Goal: Task Accomplishment & Management: Manage account settings

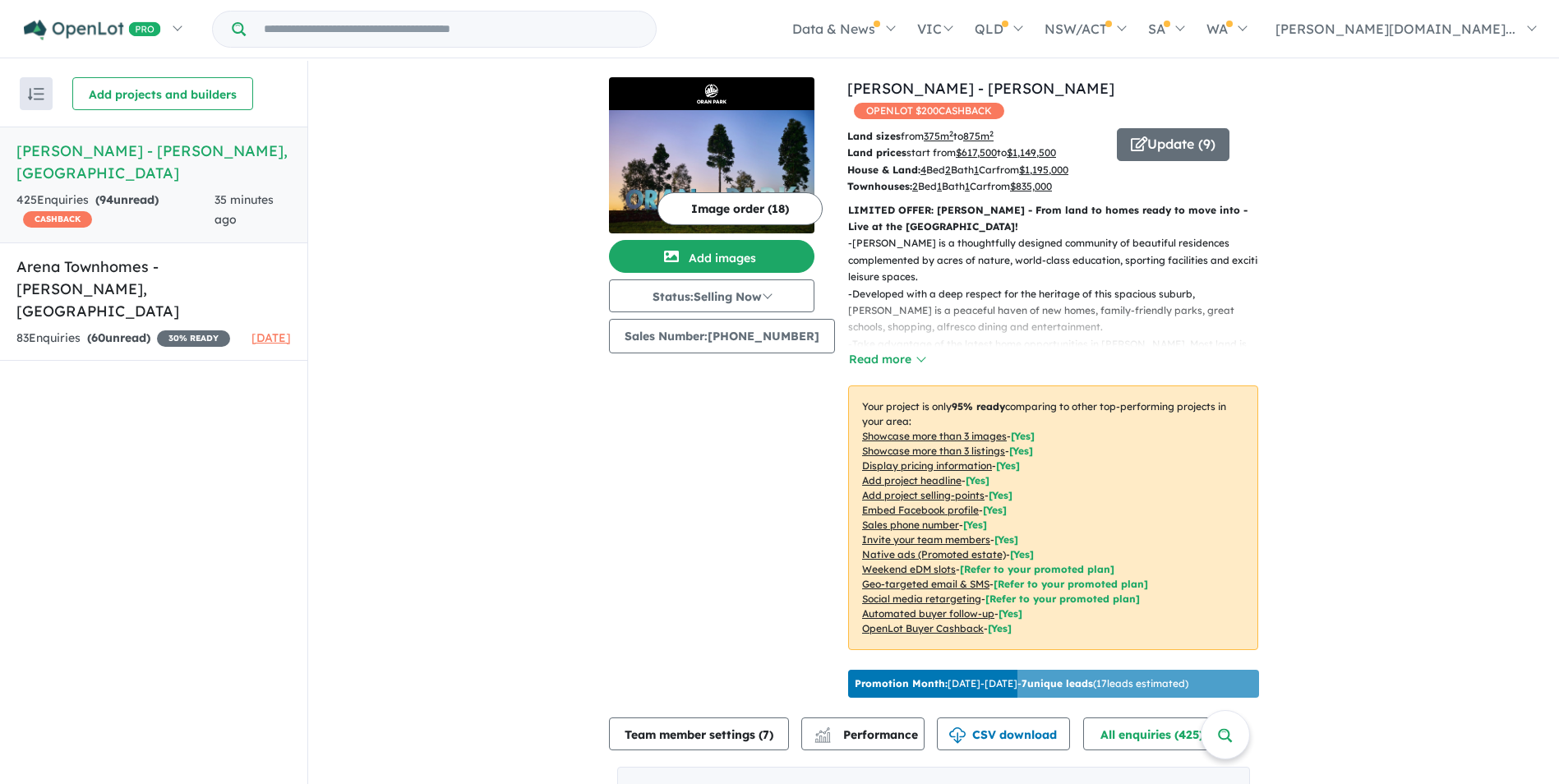
click at [122, 193] on strong "( 94 unread)" at bounding box center [127, 200] width 64 height 15
click at [729, 725] on button "Team member settings ( 7 )" at bounding box center [699, 733] width 180 height 33
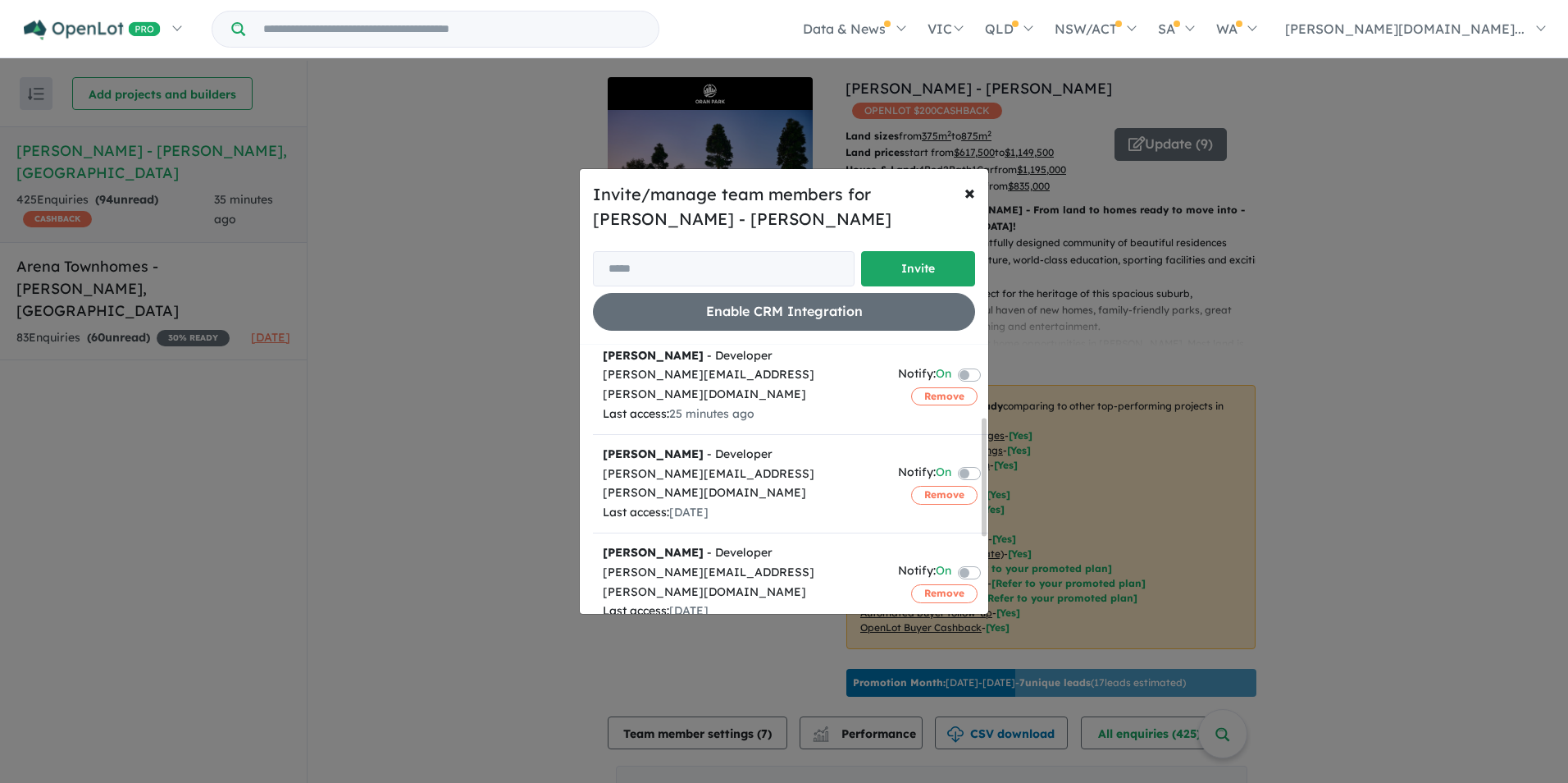
scroll to position [164, 0]
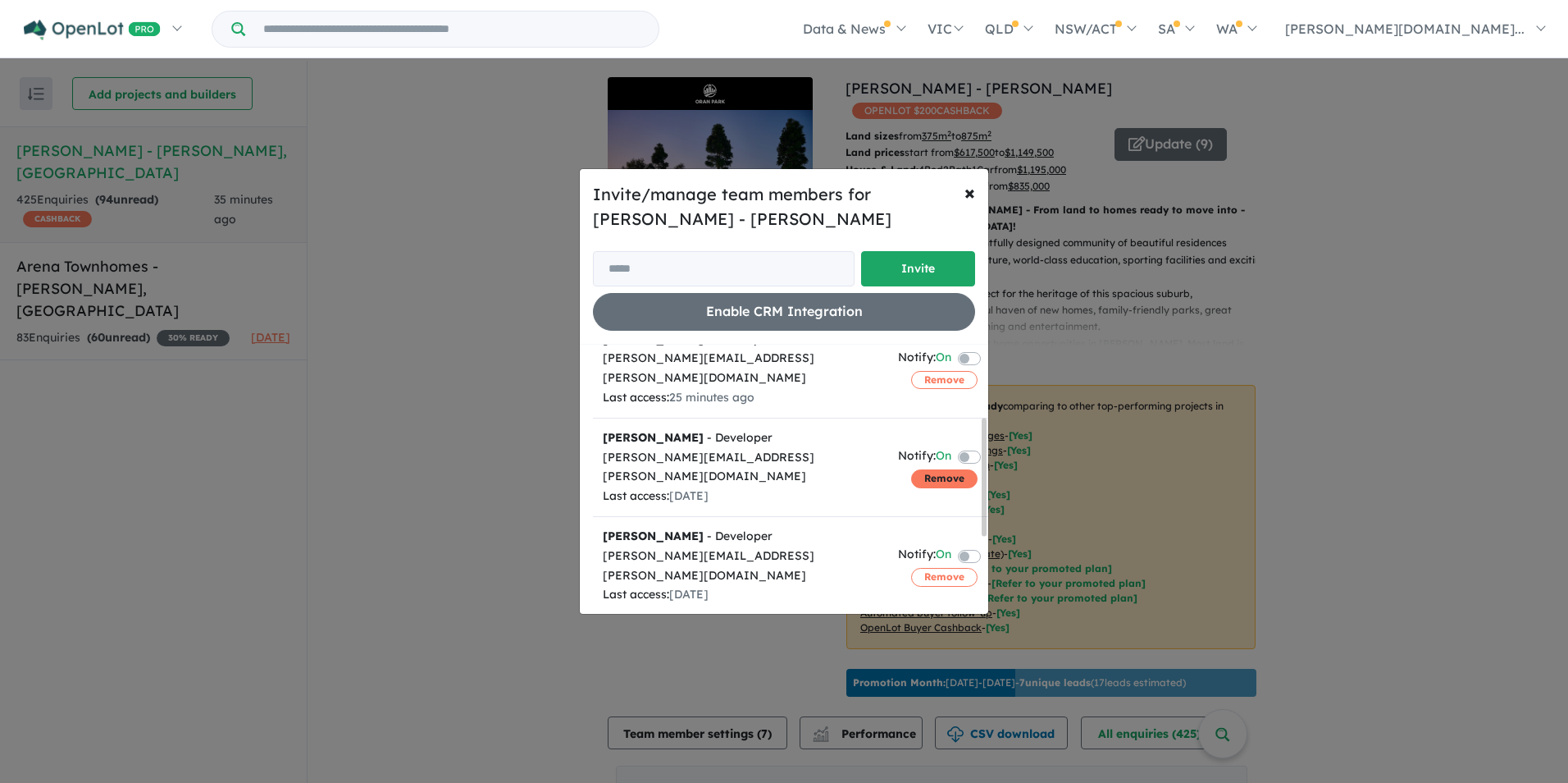
click at [920, 469] on button "Remove" at bounding box center [944, 478] width 66 height 18
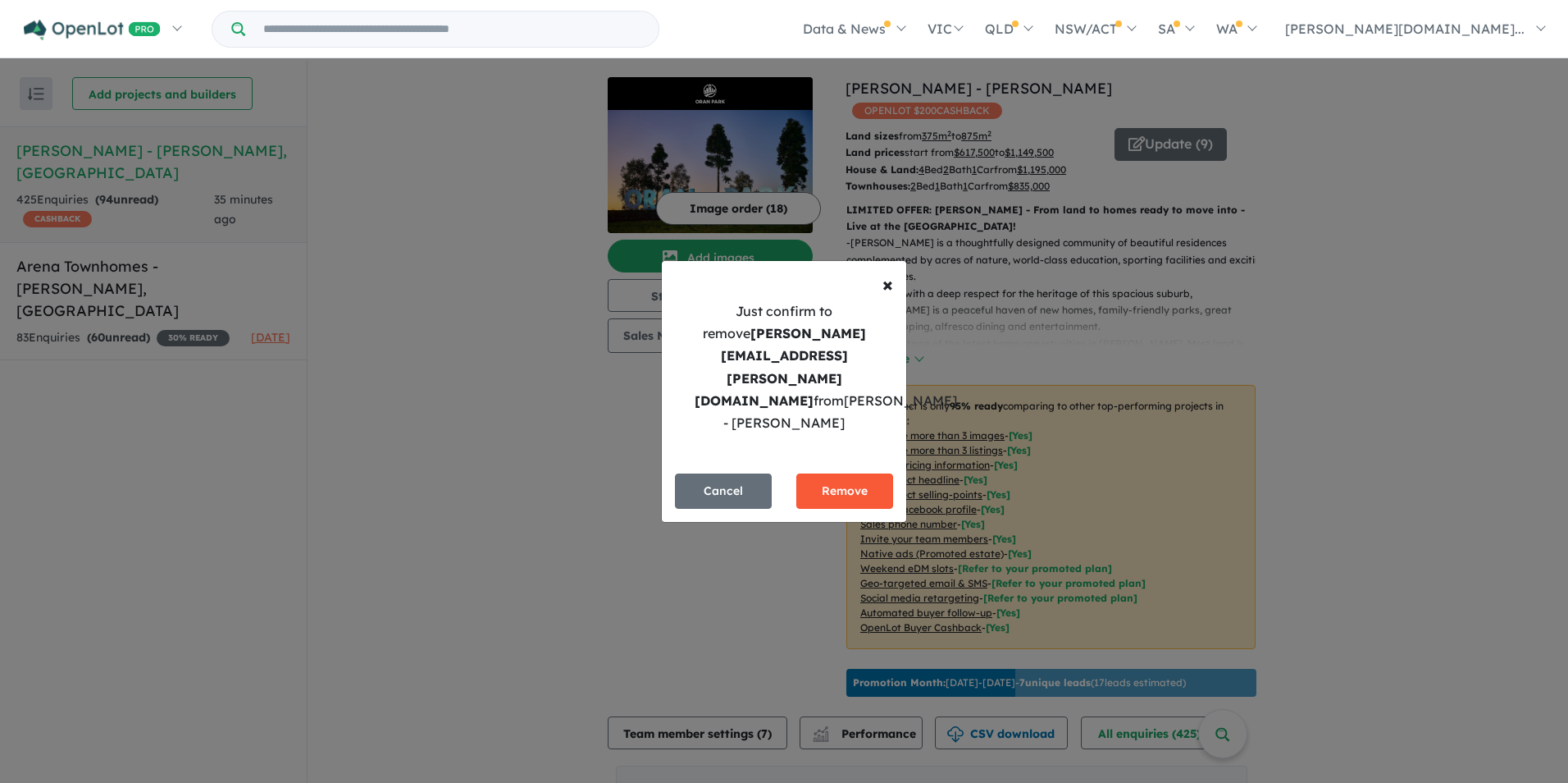
click at [837, 474] on button "Remove" at bounding box center [844, 491] width 97 height 35
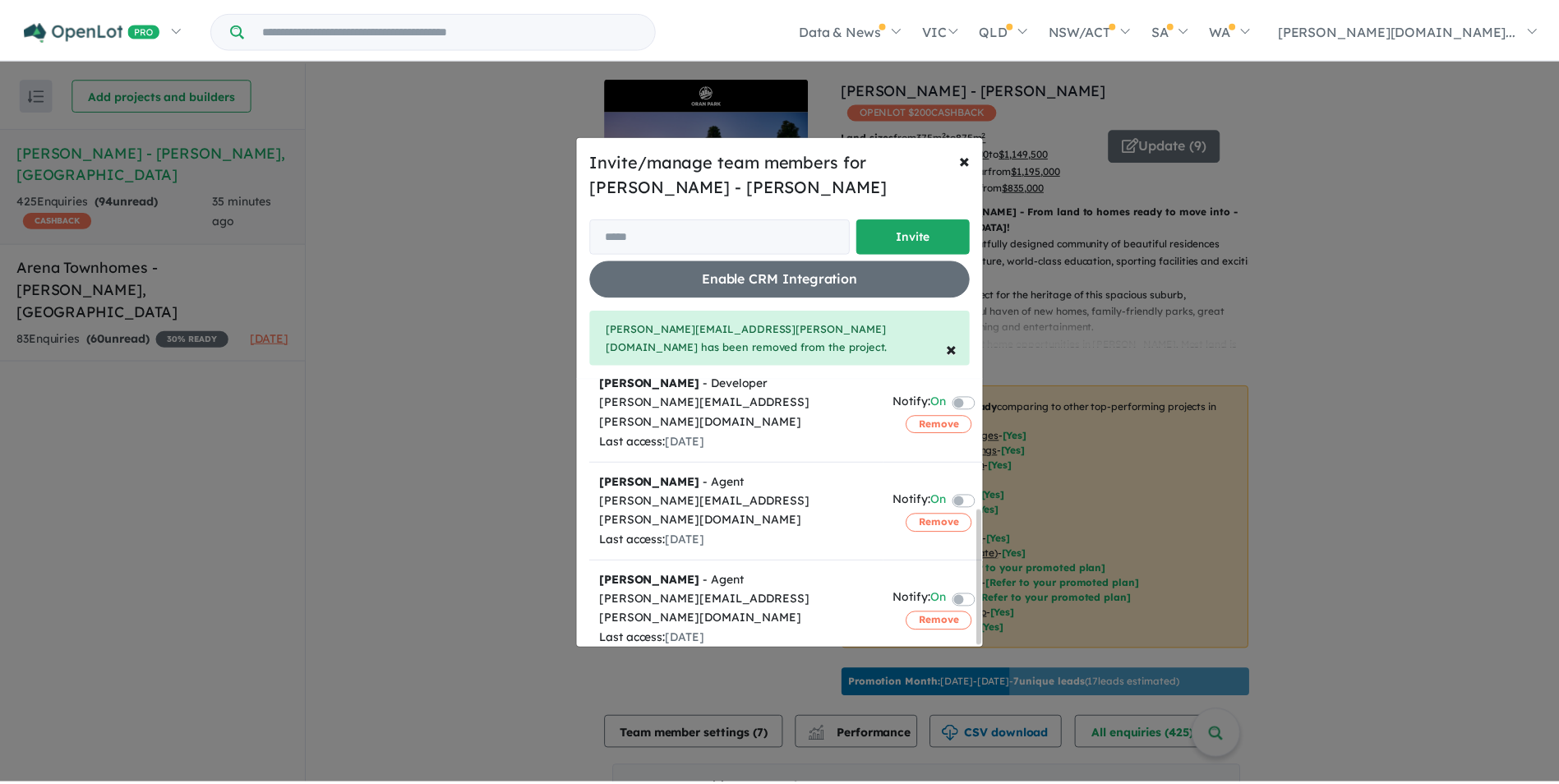
scroll to position [259, 0]
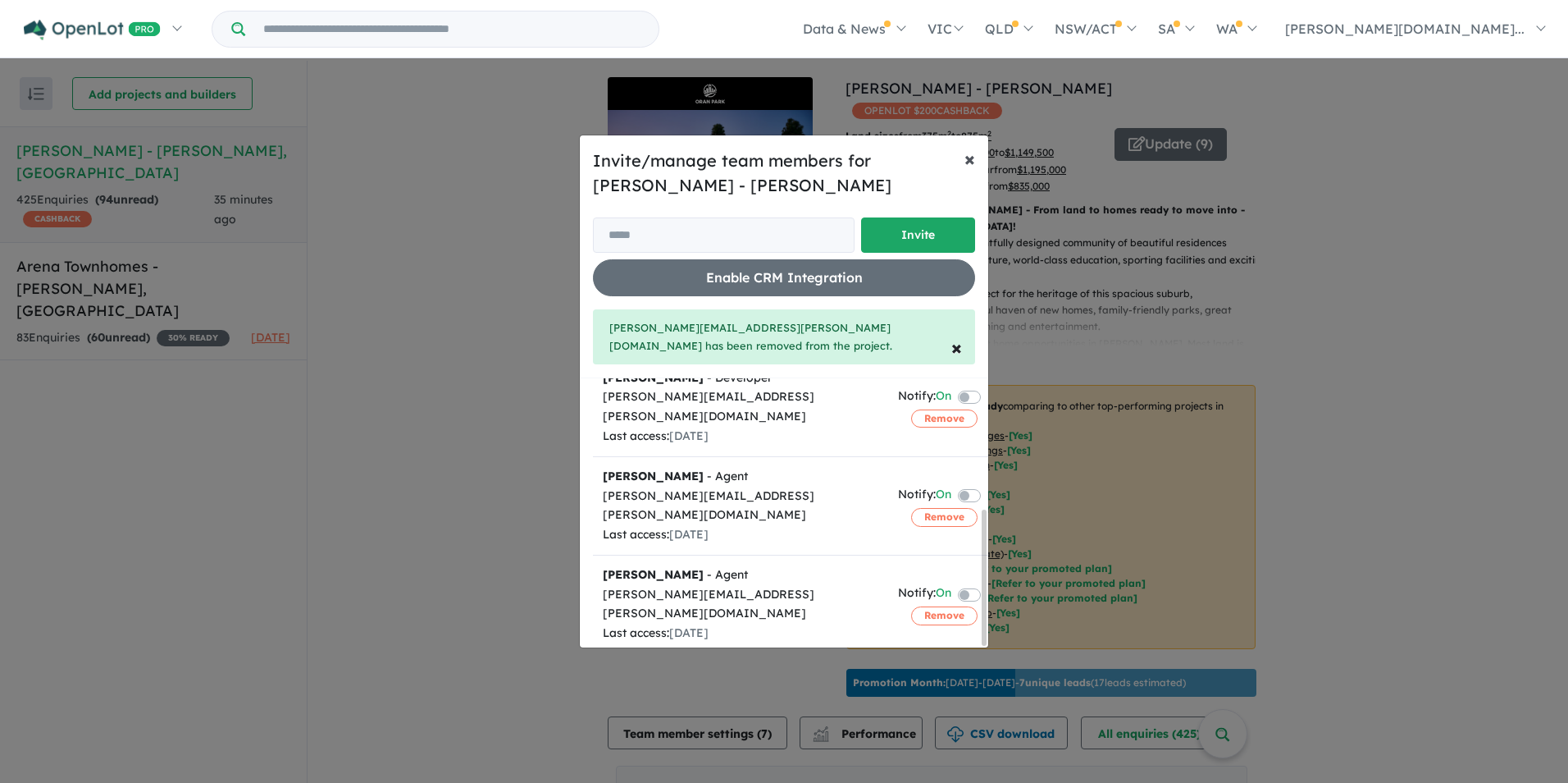
click at [971, 162] on span "×" at bounding box center [969, 158] width 11 height 24
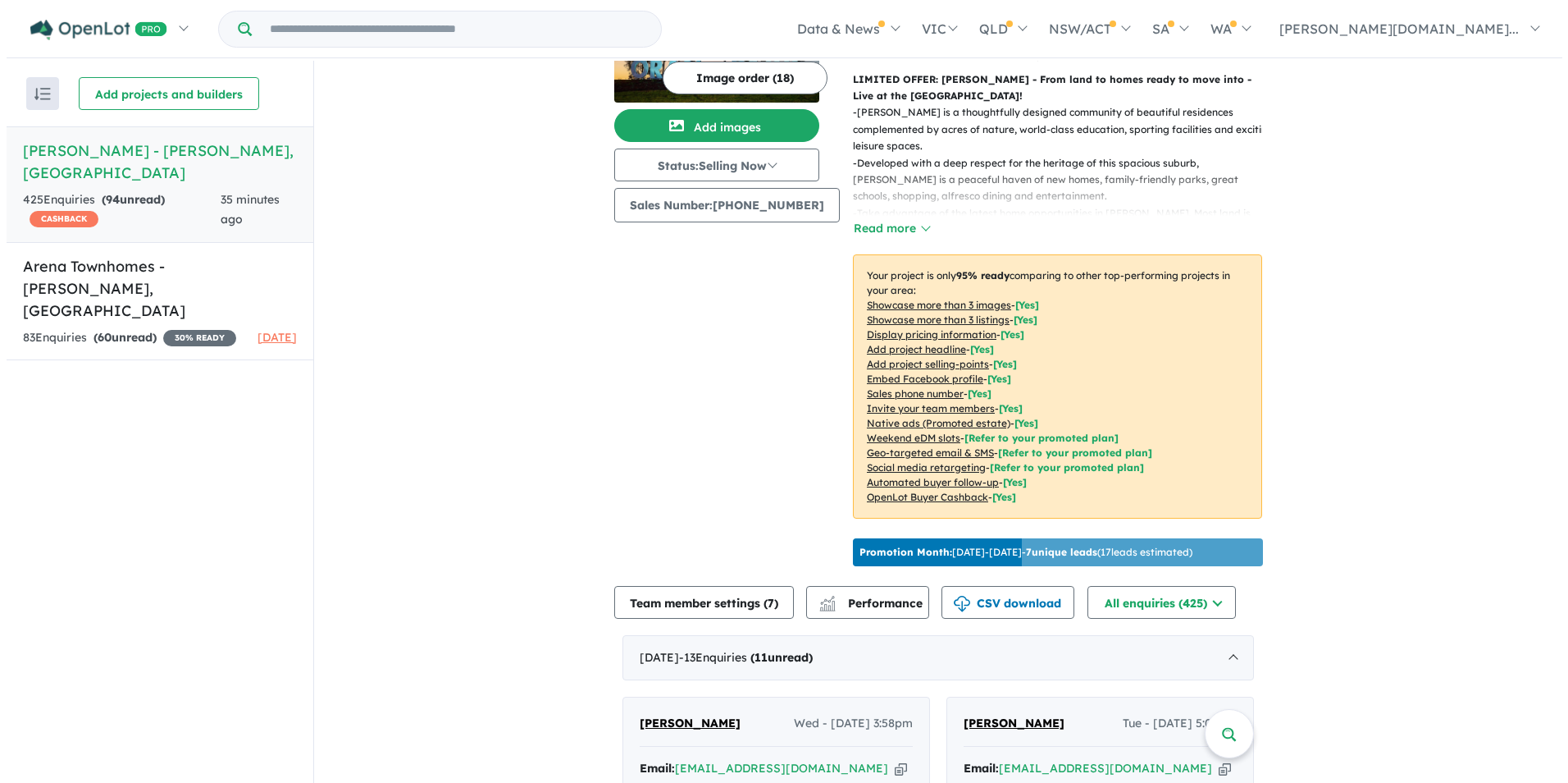
scroll to position [328, 0]
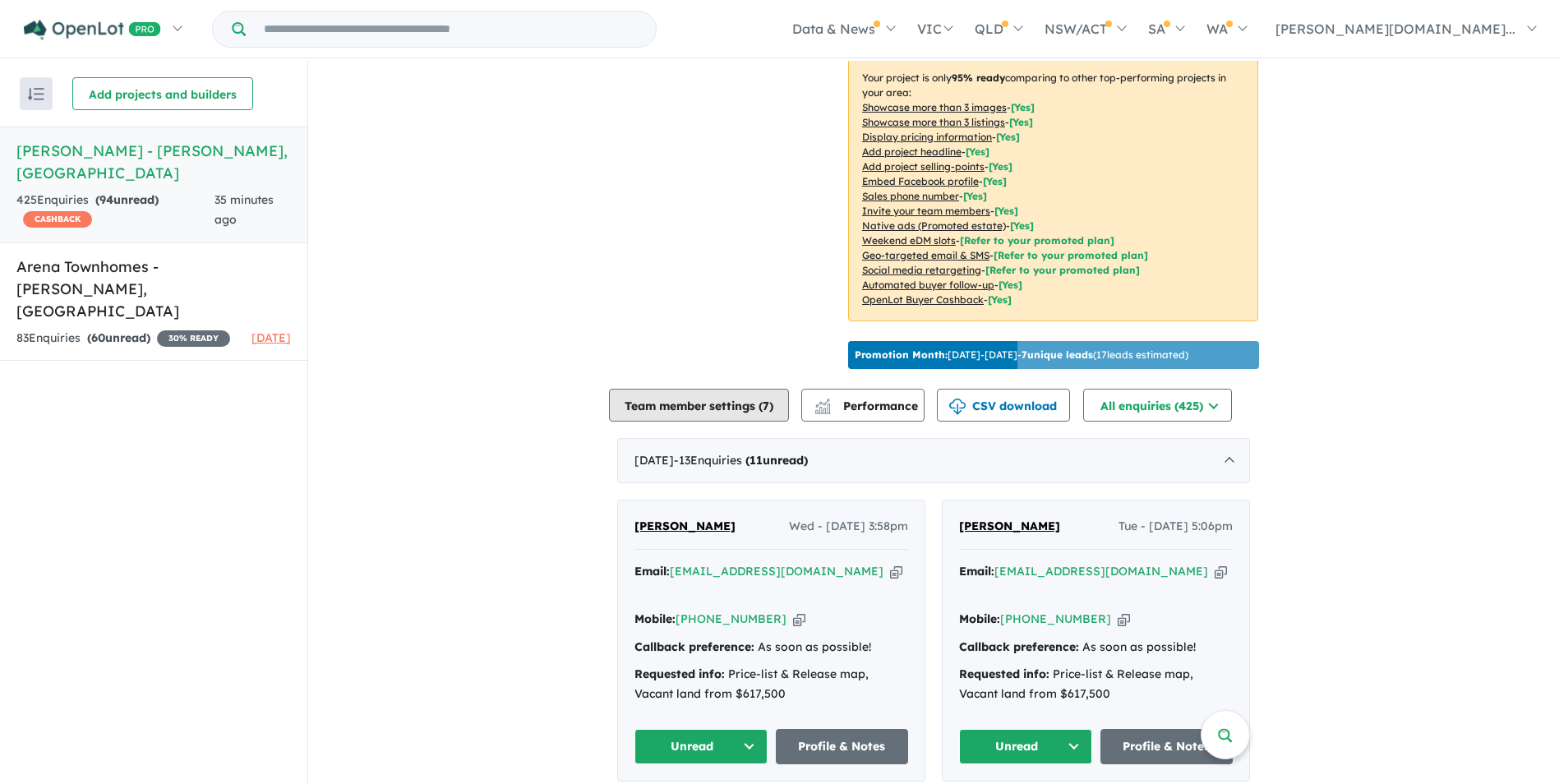
click at [715, 401] on button "Team member settings ( 7 )" at bounding box center [699, 405] width 180 height 33
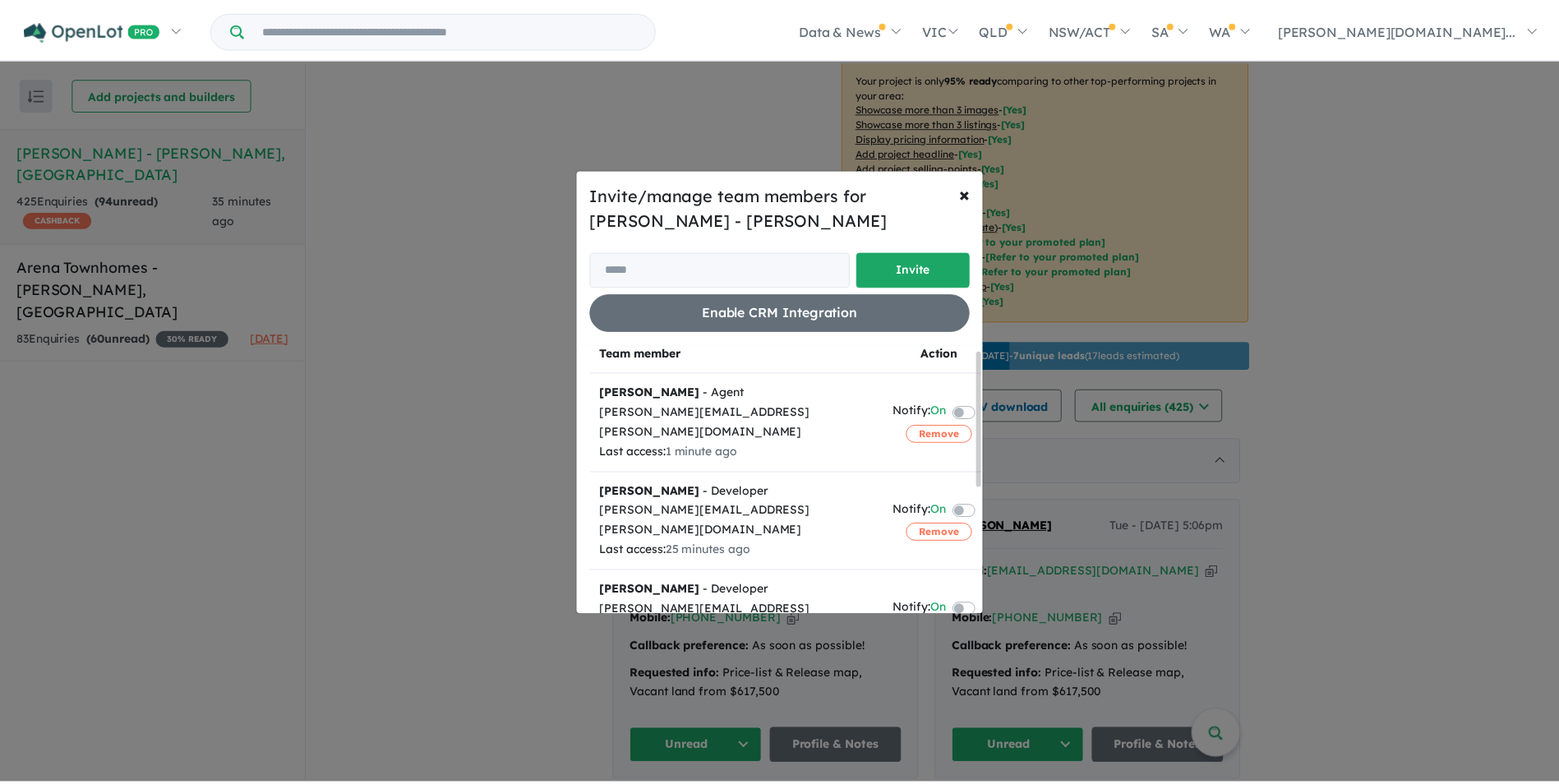
scroll to position [0, 0]
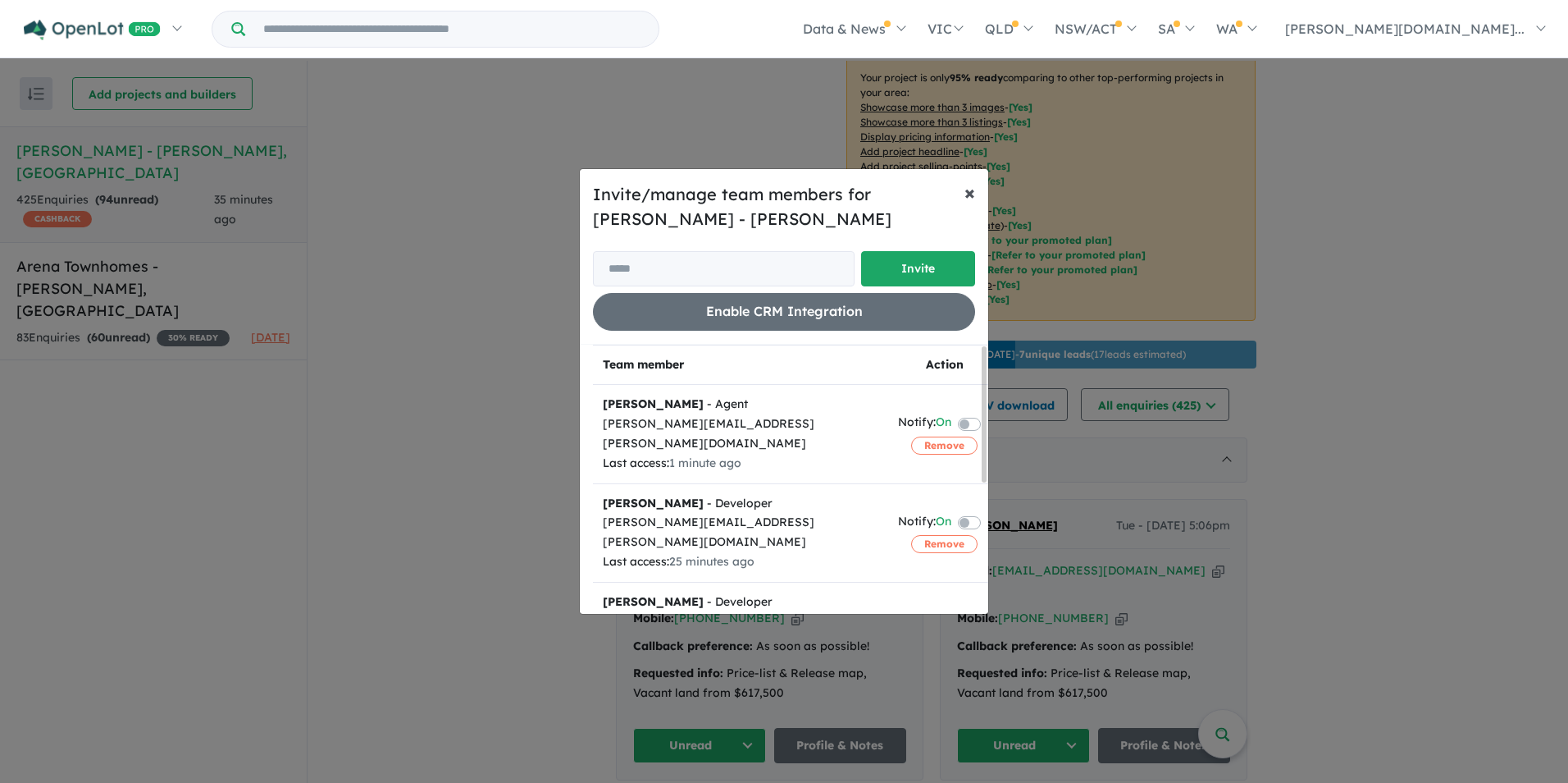
click at [970, 191] on span "×" at bounding box center [969, 191] width 11 height 24
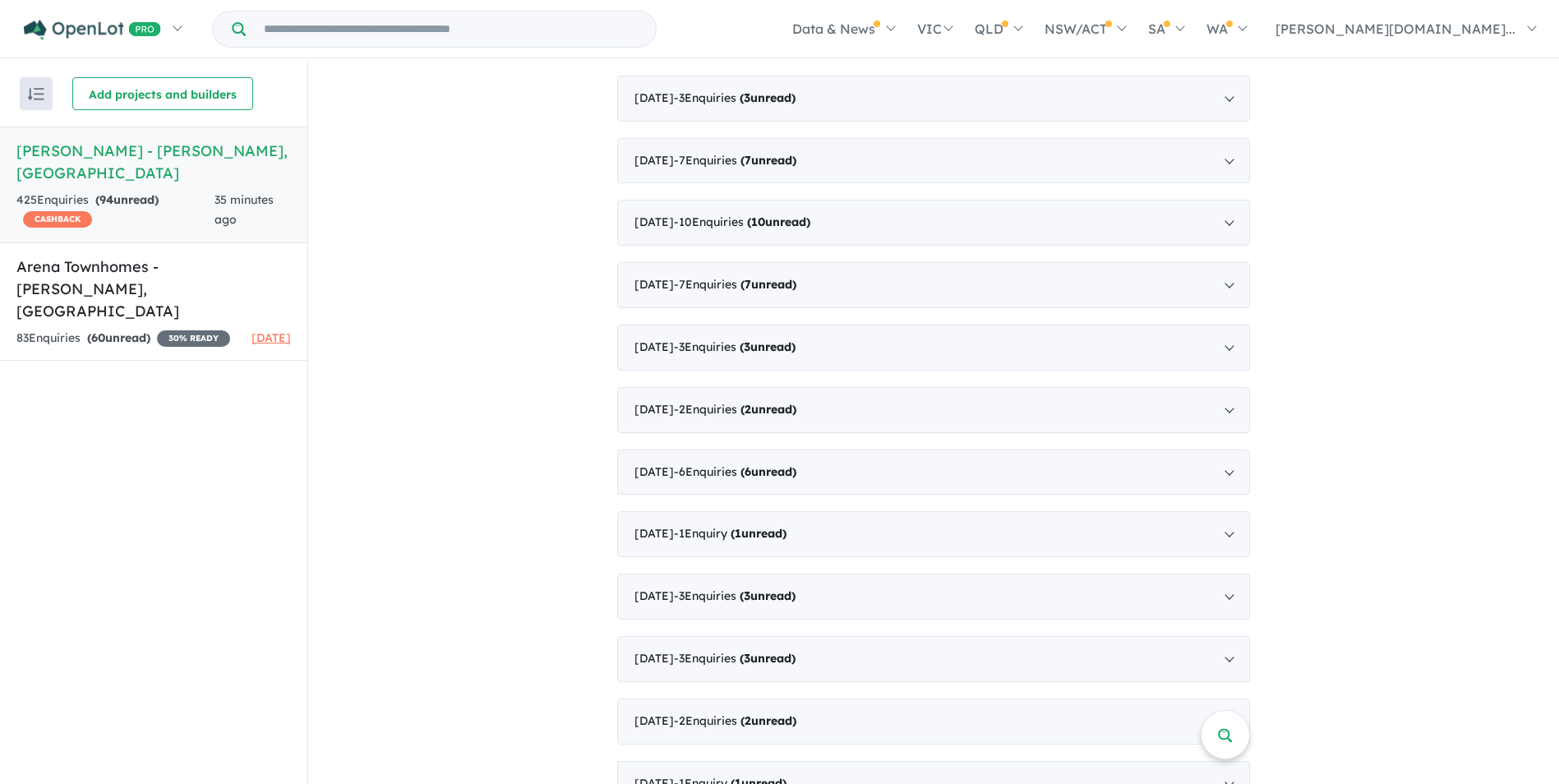
scroll to position [4461, 0]
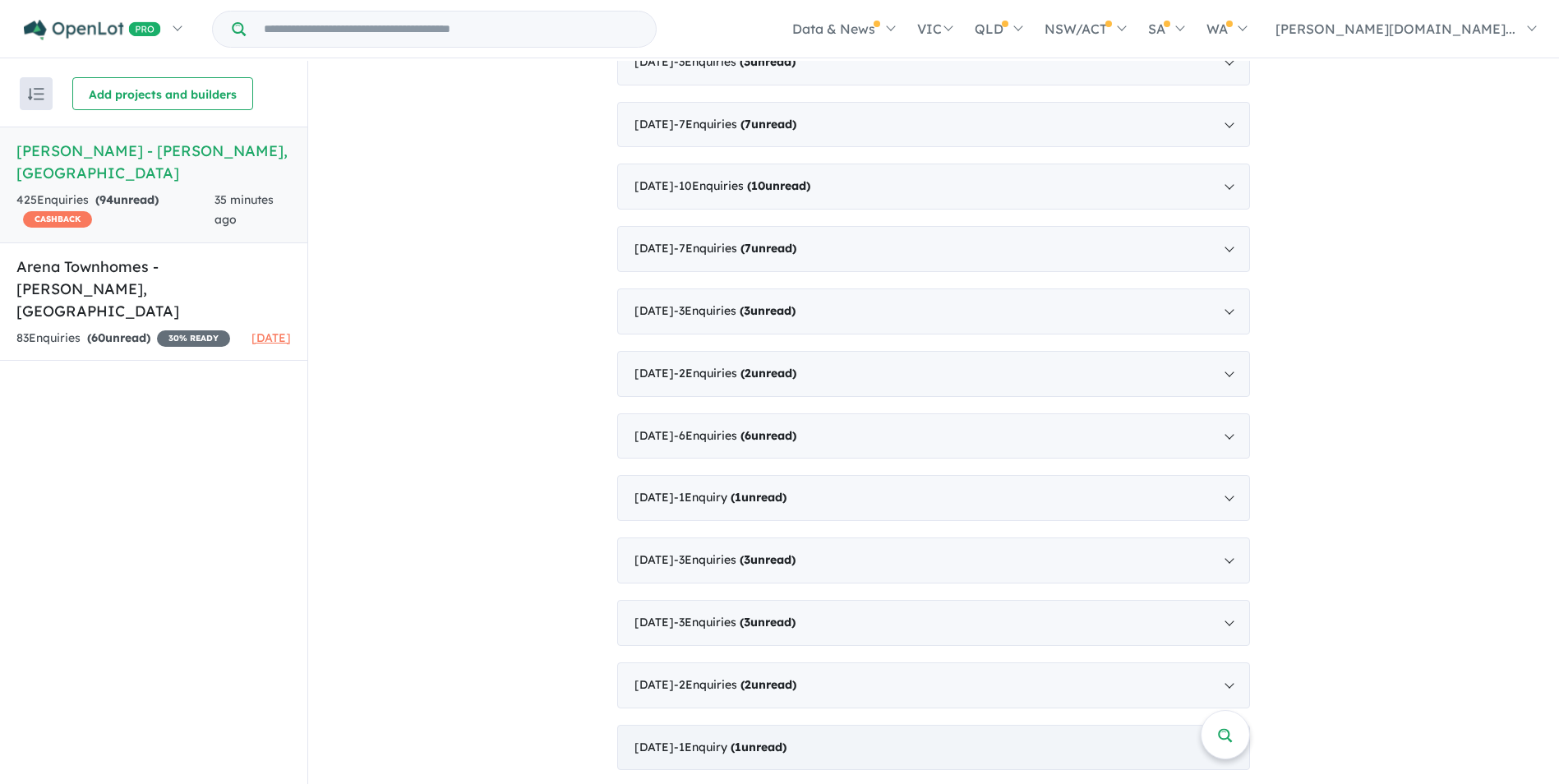
click at [773, 739] on strong "( 1 unread)" at bounding box center [758, 747] width 55 height 15
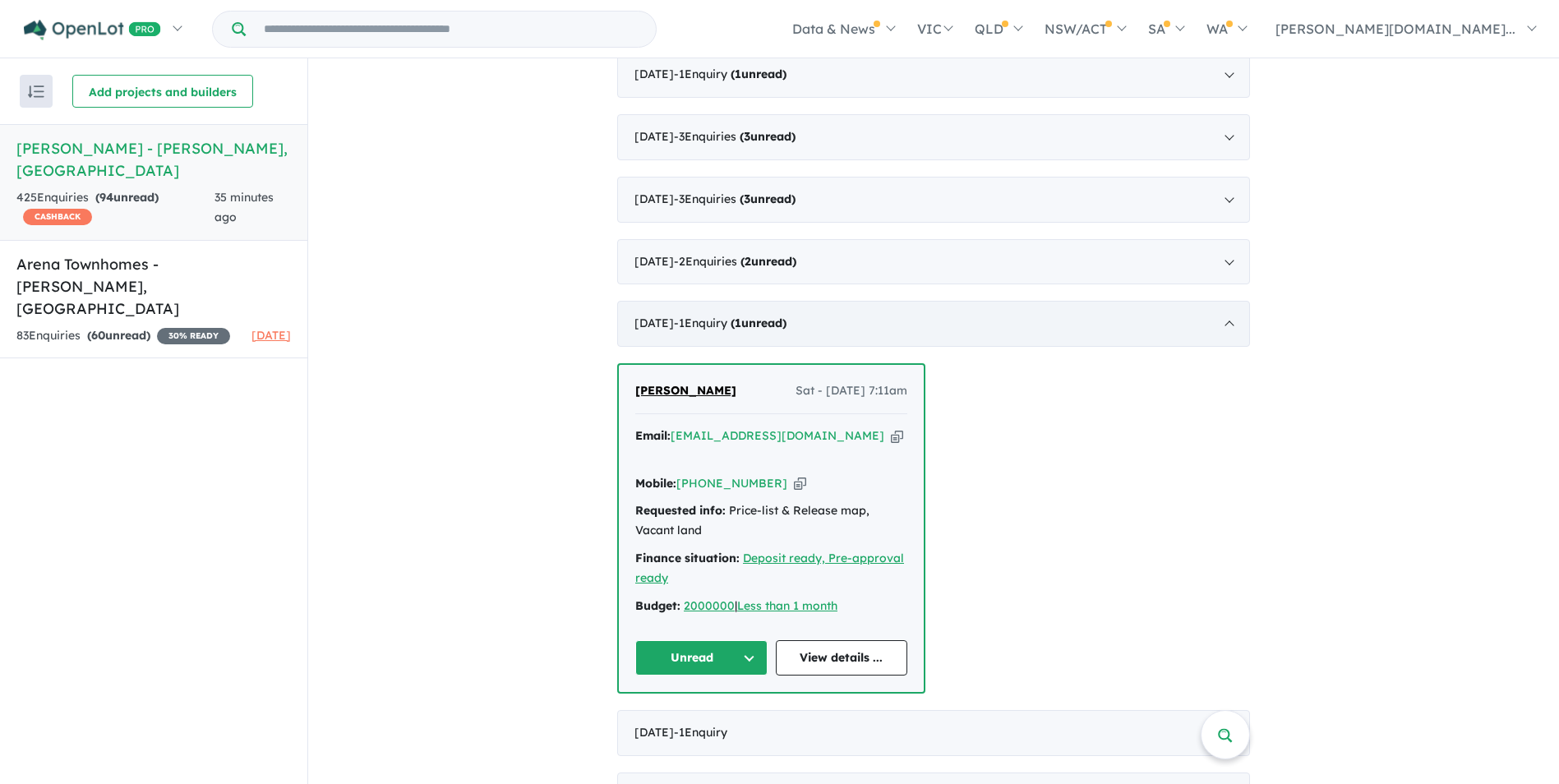
scroll to position [2665, 0]
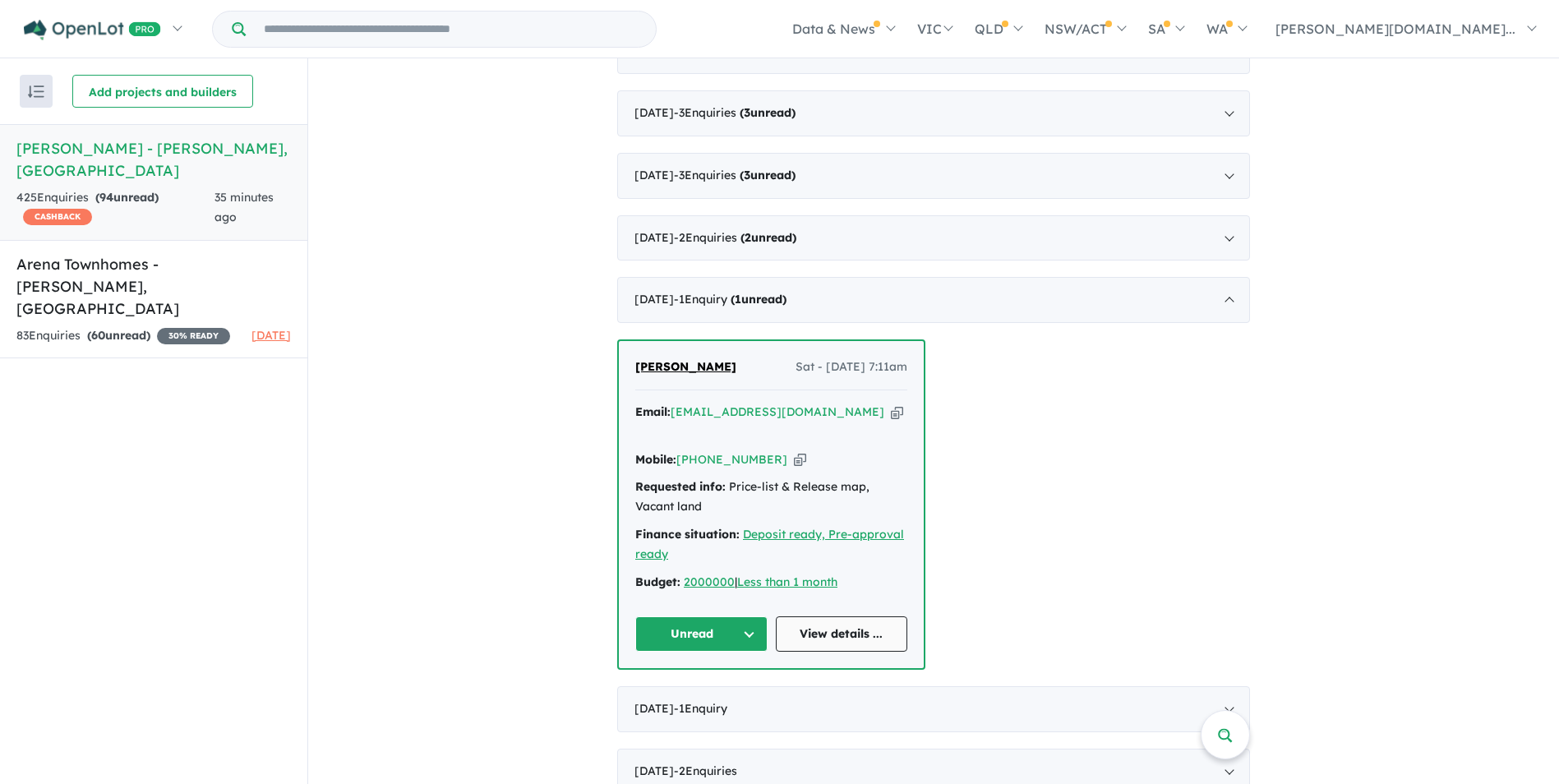
click at [868, 616] on link "View details ..." at bounding box center [843, 633] width 133 height 35
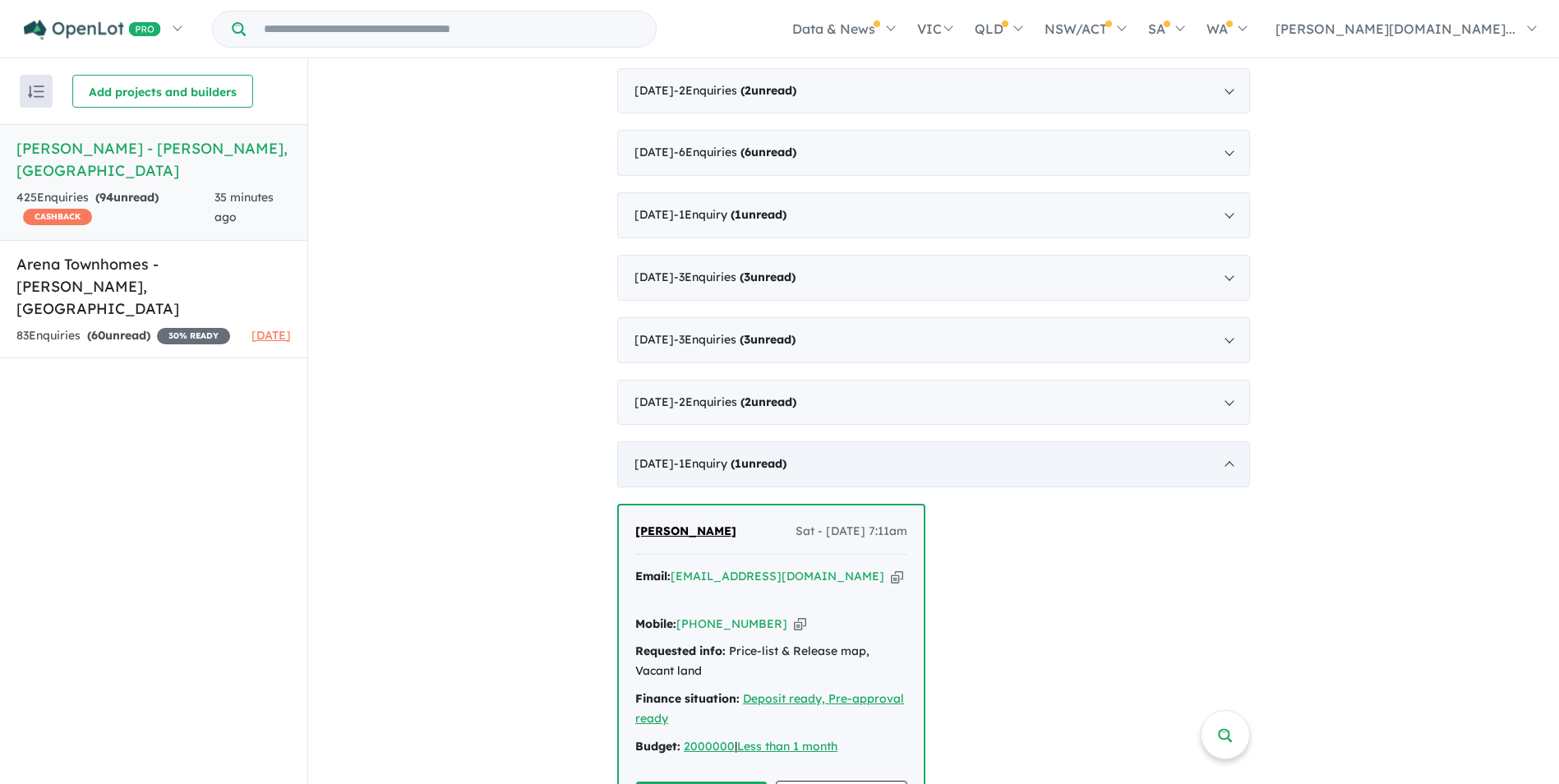
click at [786, 456] on strong "( 1 unread)" at bounding box center [758, 463] width 55 height 15
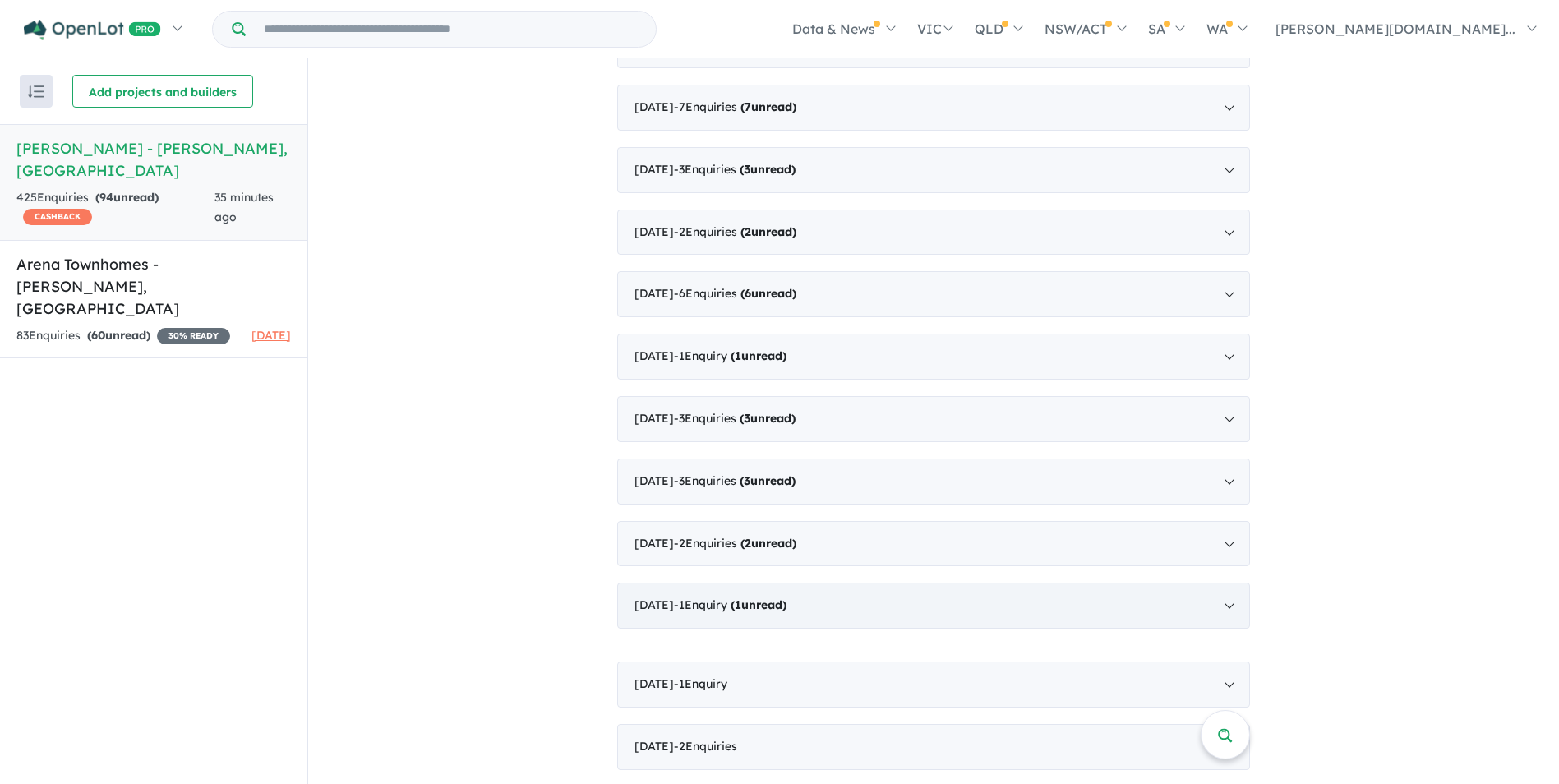
scroll to position [2338, 0]
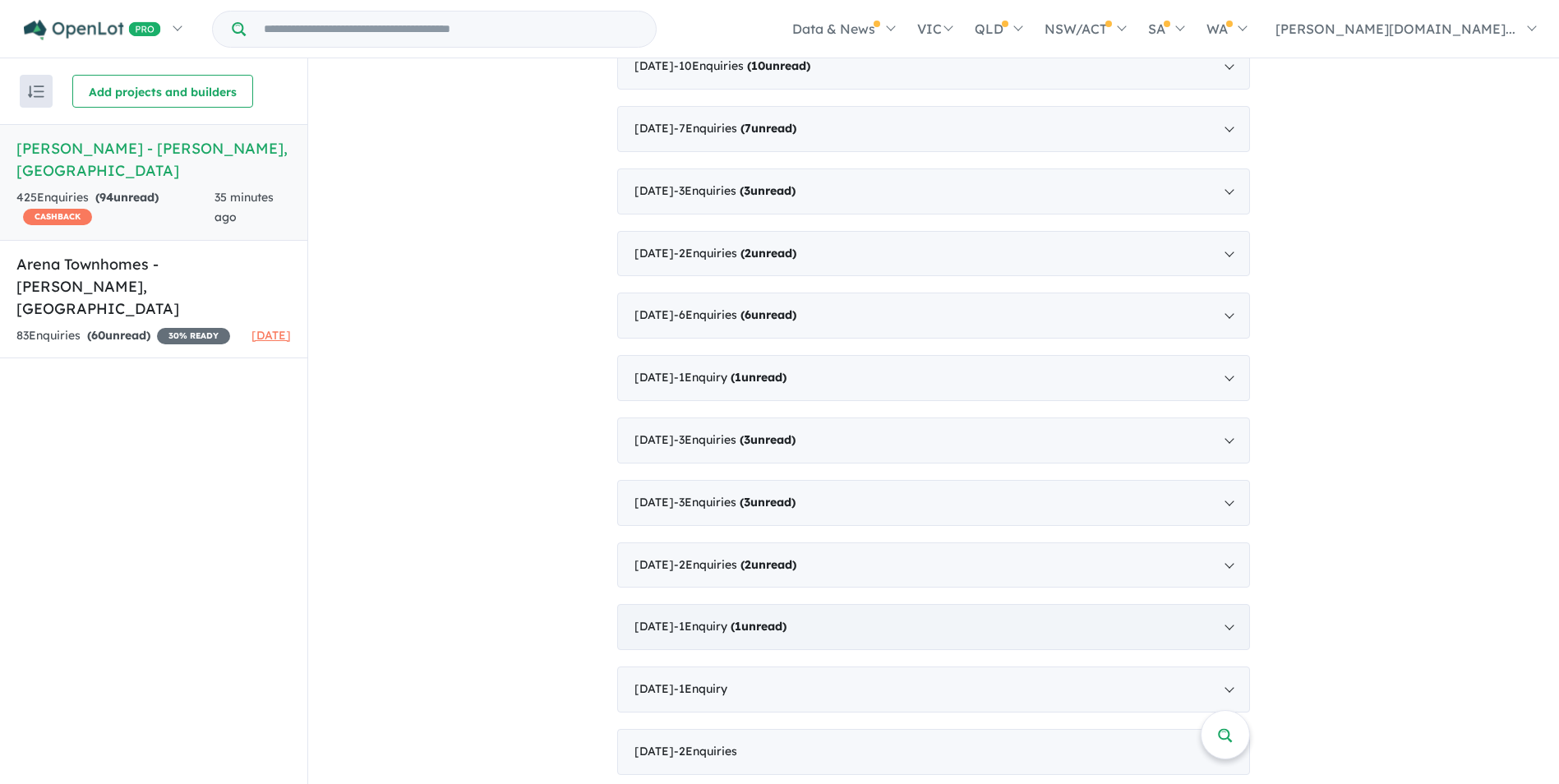
click at [784, 621] on strong "( 1 unread)" at bounding box center [758, 626] width 55 height 15
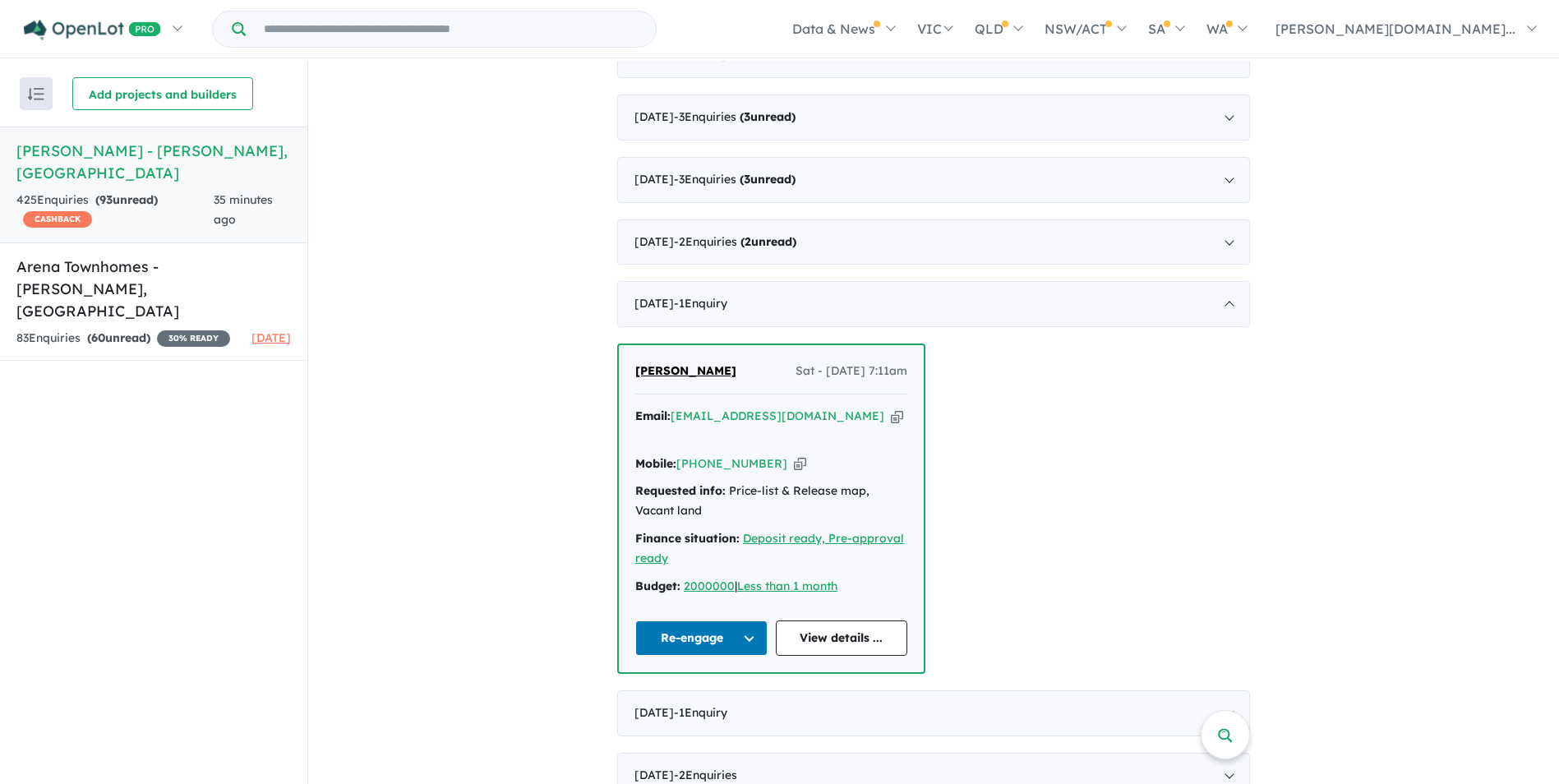
scroll to position [2665, 0]
click at [804, 619] on link "View details ..." at bounding box center [843, 636] width 133 height 35
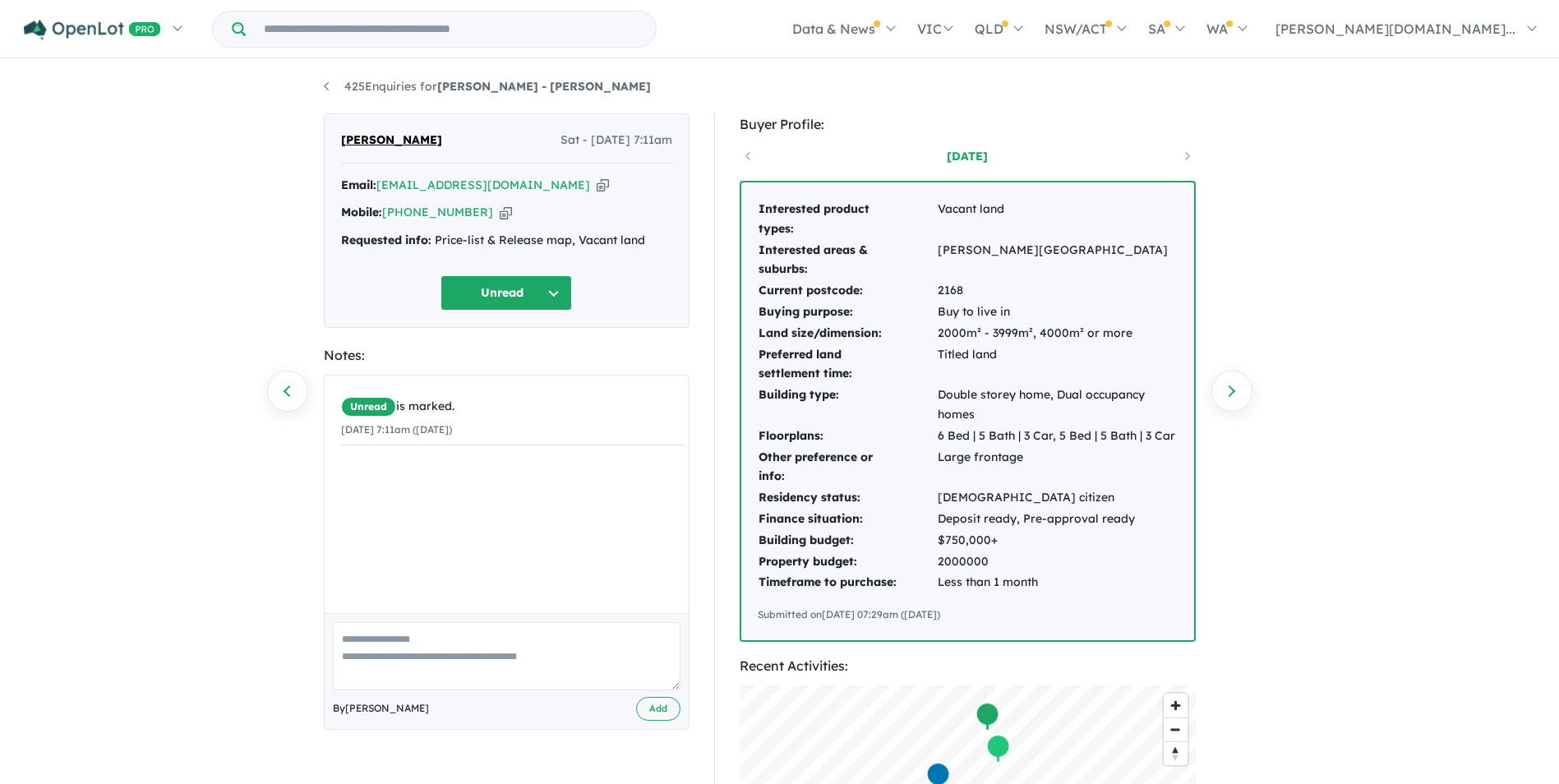
click at [543, 285] on button "Unread" at bounding box center [506, 293] width 132 height 35
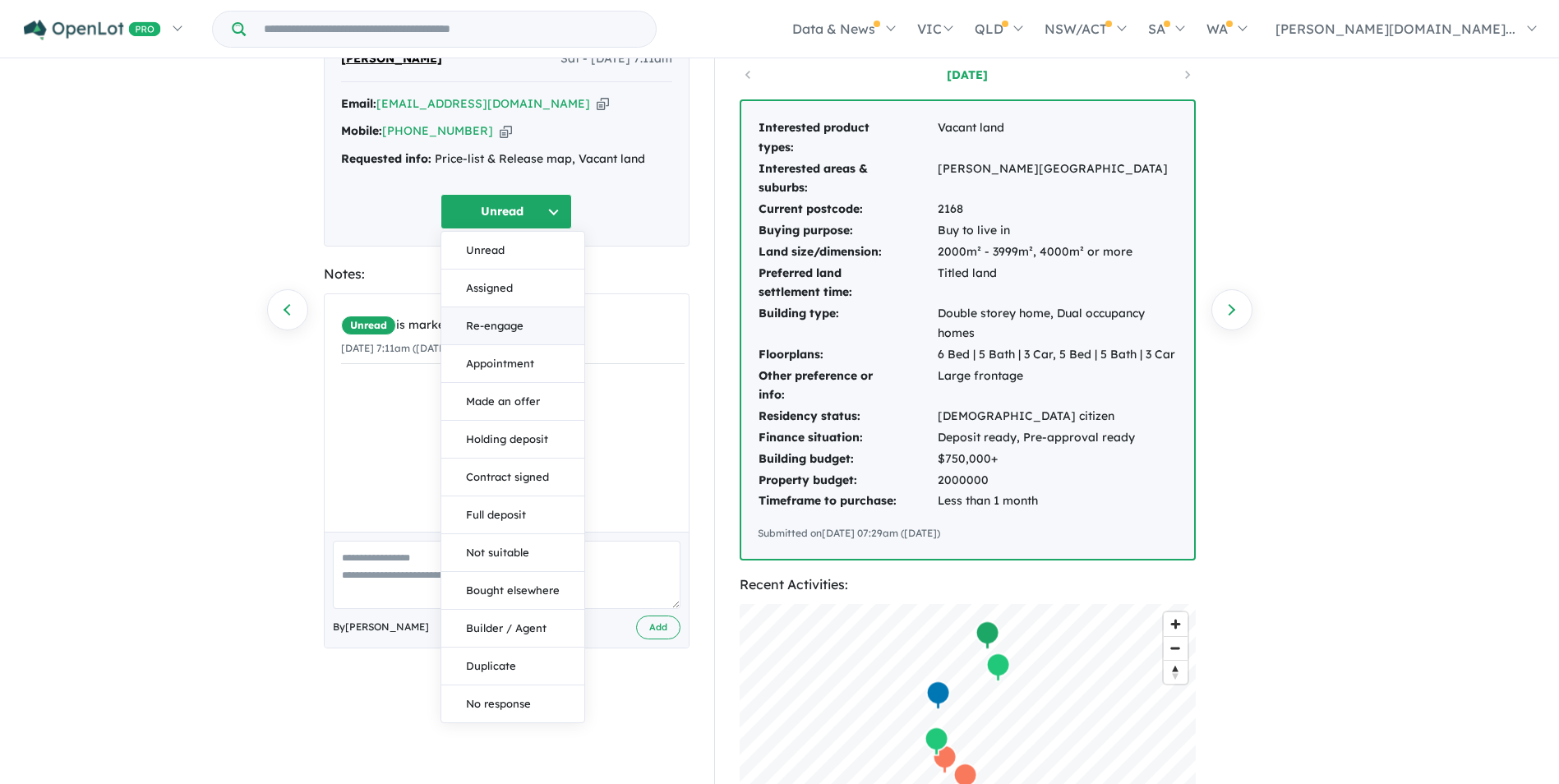
scroll to position [82, 0]
click at [481, 313] on button "Re-engage" at bounding box center [513, 325] width 143 height 38
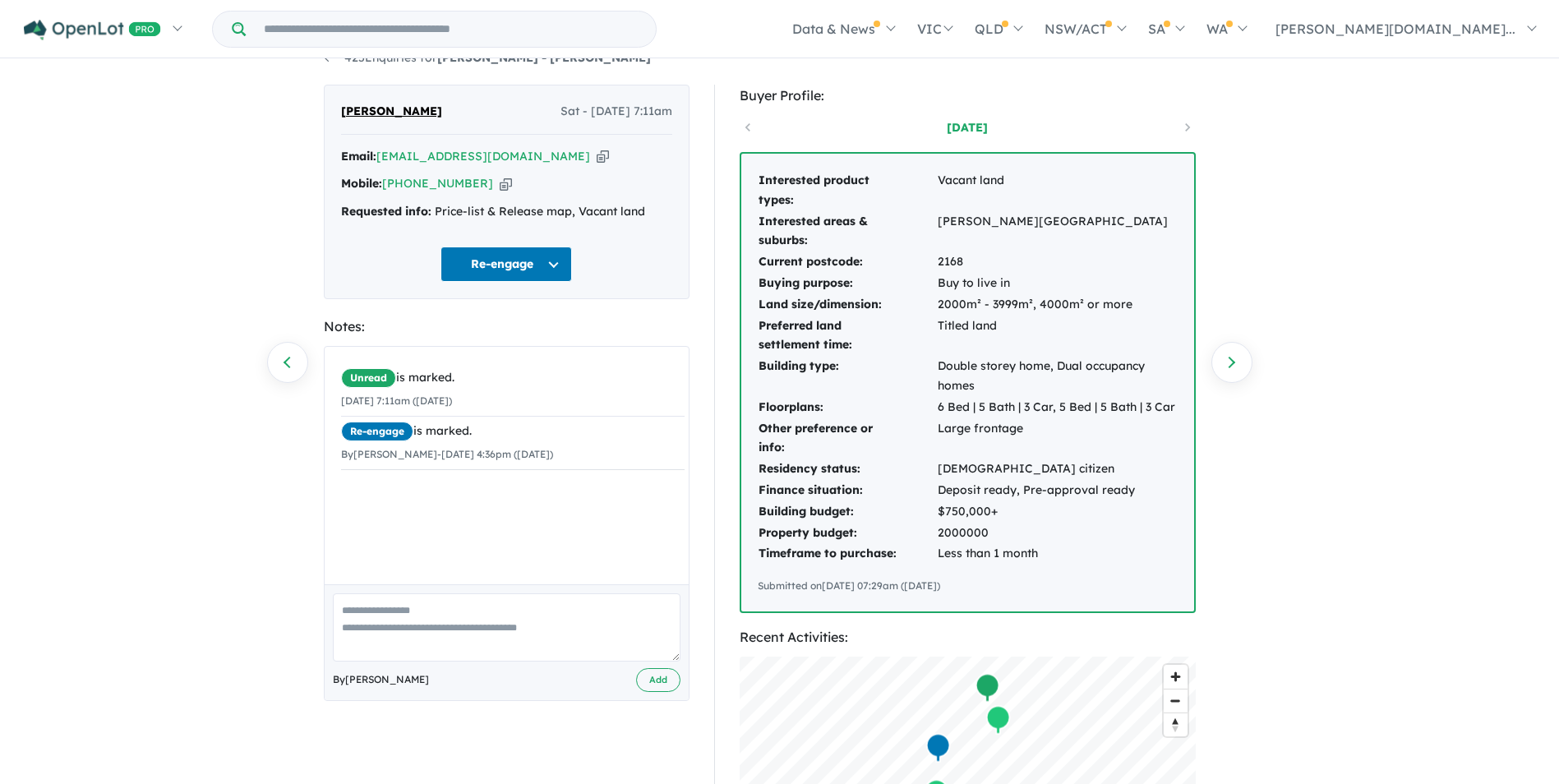
scroll to position [0, 0]
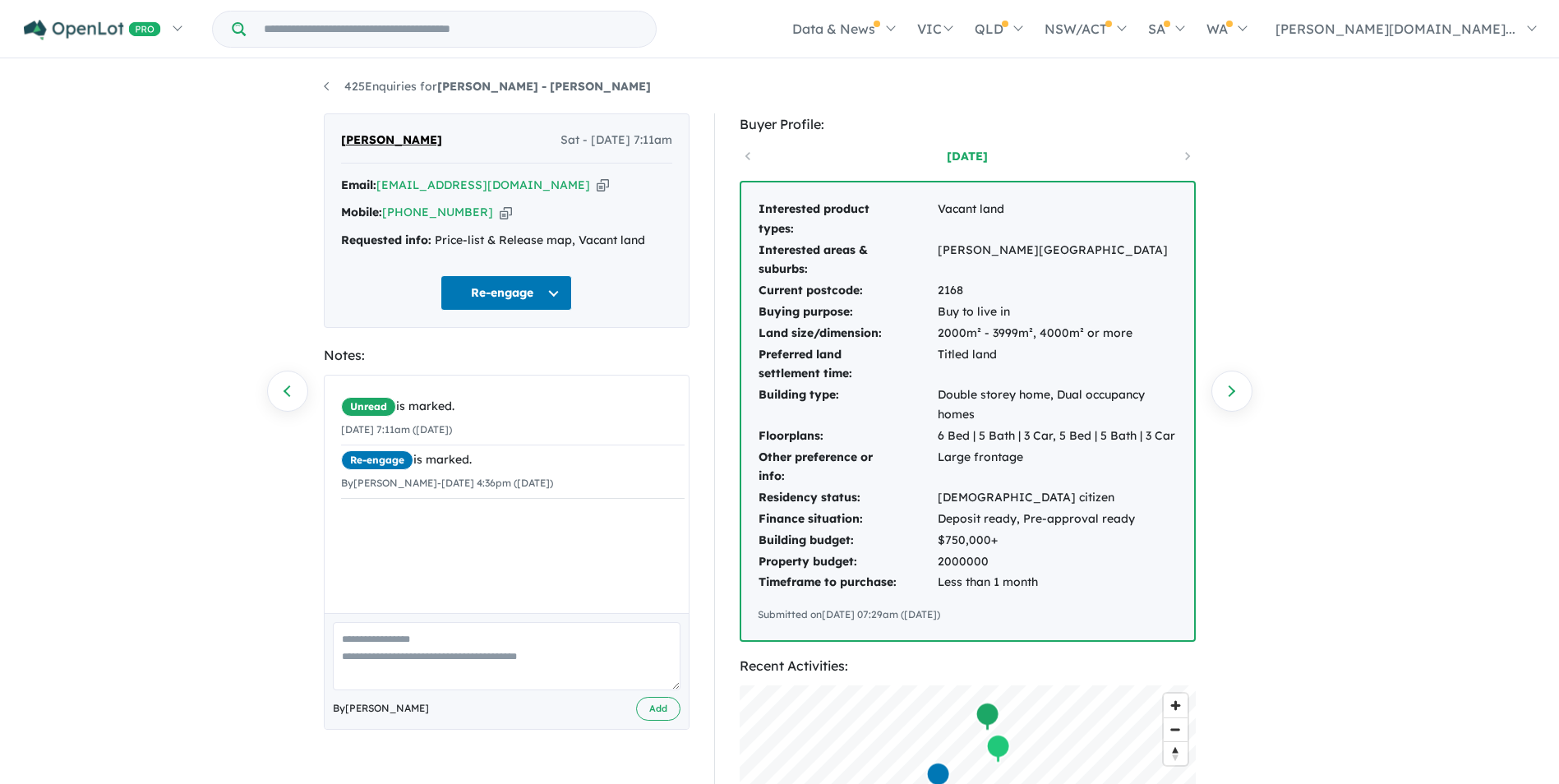
click at [494, 302] on button "Re-engage" at bounding box center [506, 293] width 132 height 35
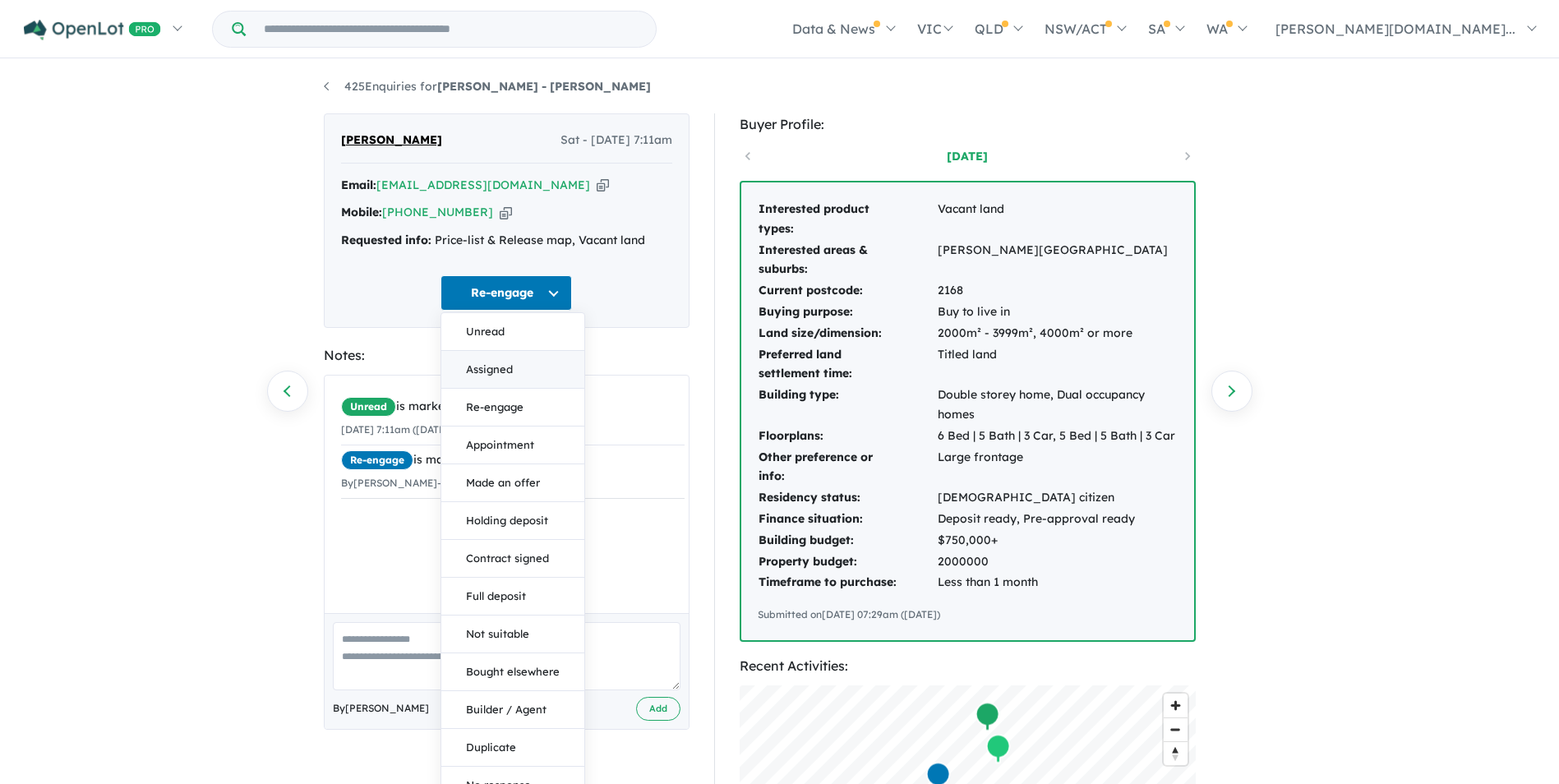
click at [486, 372] on button "Assigned" at bounding box center [513, 370] width 143 height 38
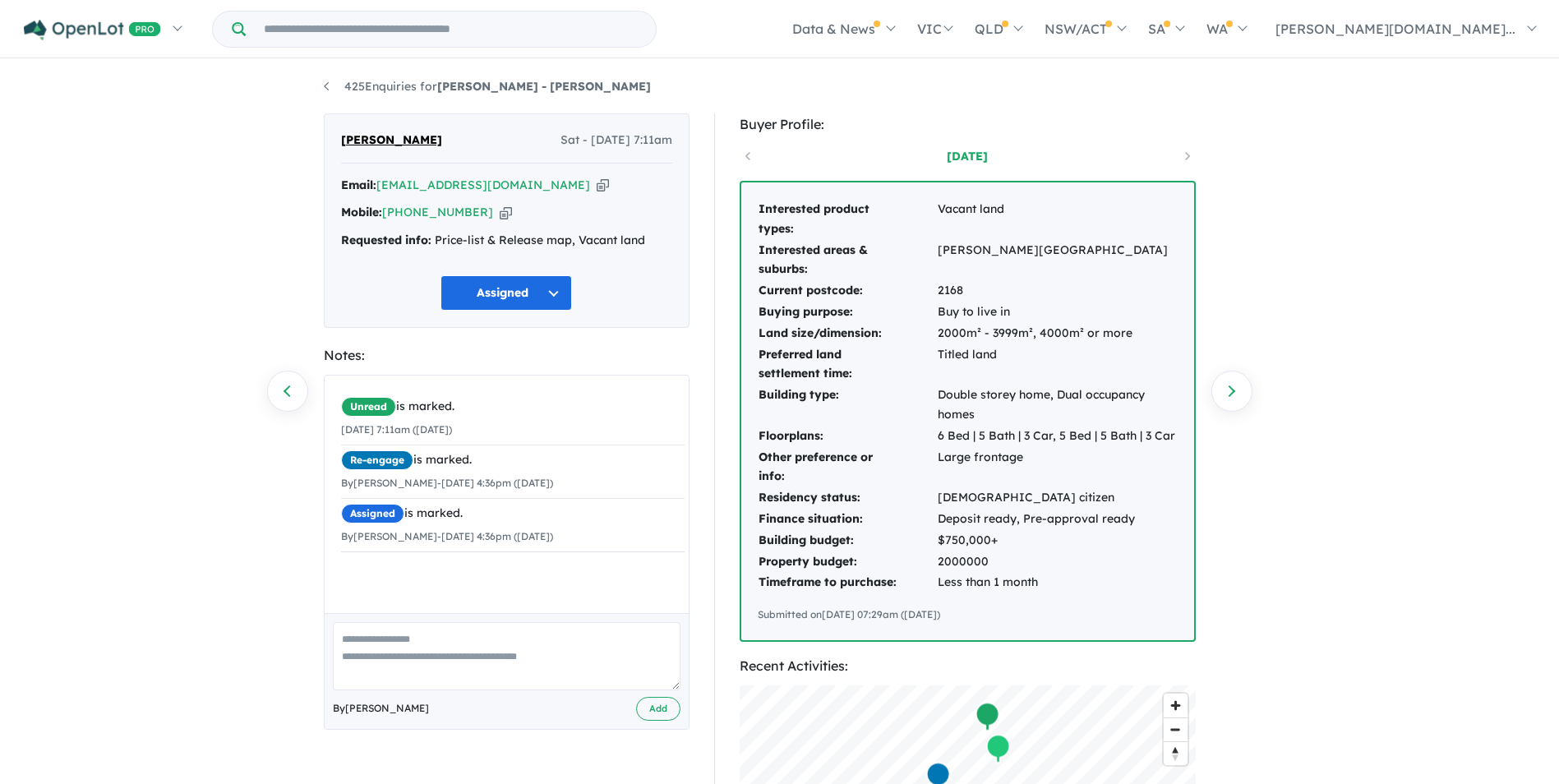
click at [515, 315] on div "[PERSON_NAME] - [DATE] 7:11am Email: [EMAIL_ADDRESS][DOMAIN_NAME] Copied! Mobil…" at bounding box center [506, 221] width 365 height 214
click at [499, 284] on button "Assigned" at bounding box center [506, 293] width 132 height 35
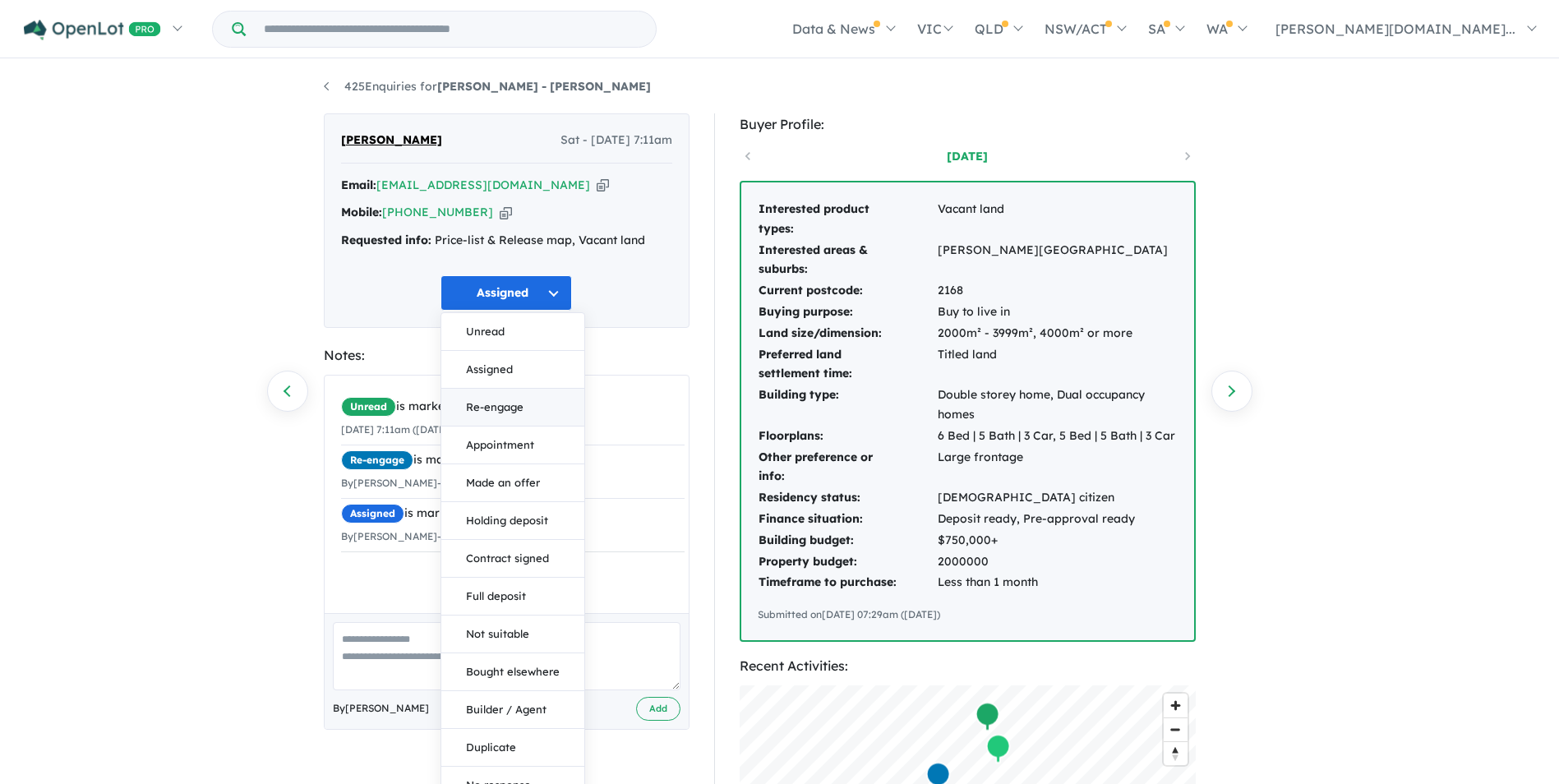
click at [494, 409] on button "Re-engage" at bounding box center [513, 408] width 143 height 38
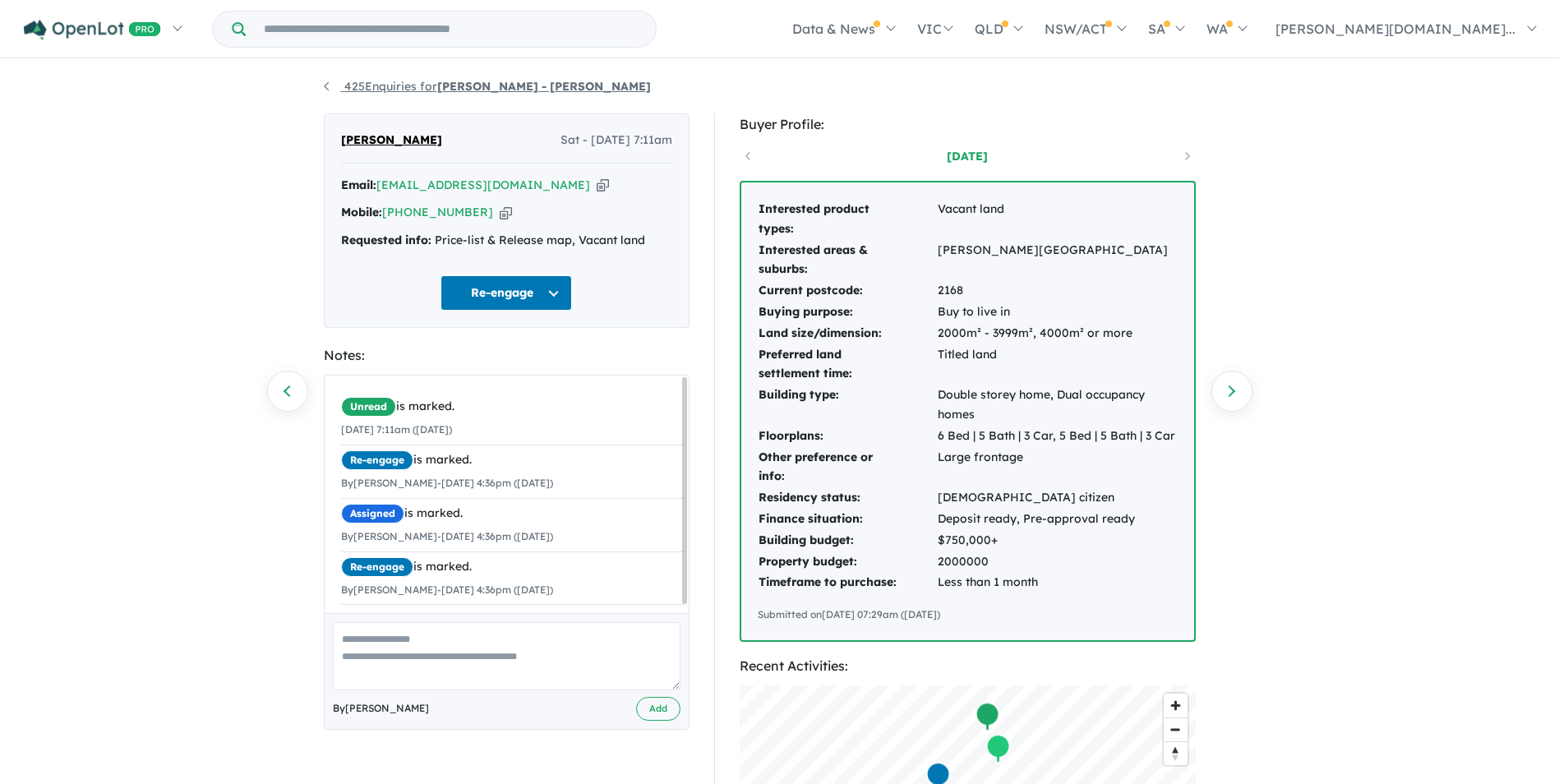
click at [328, 88] on link "425 Enquiries for Oran Park - Oran Park" at bounding box center [487, 86] width 327 height 15
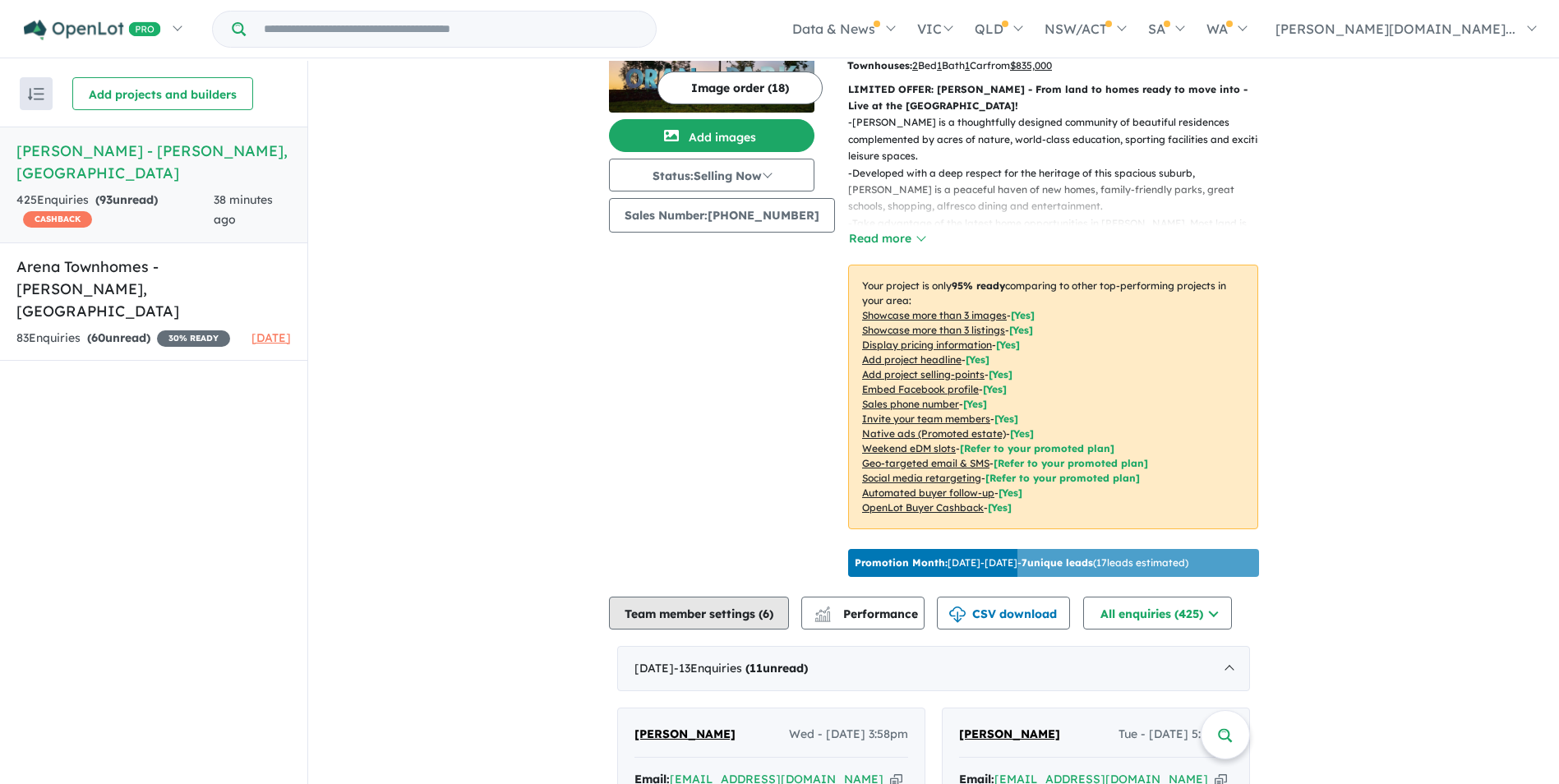
scroll to position [90, 0]
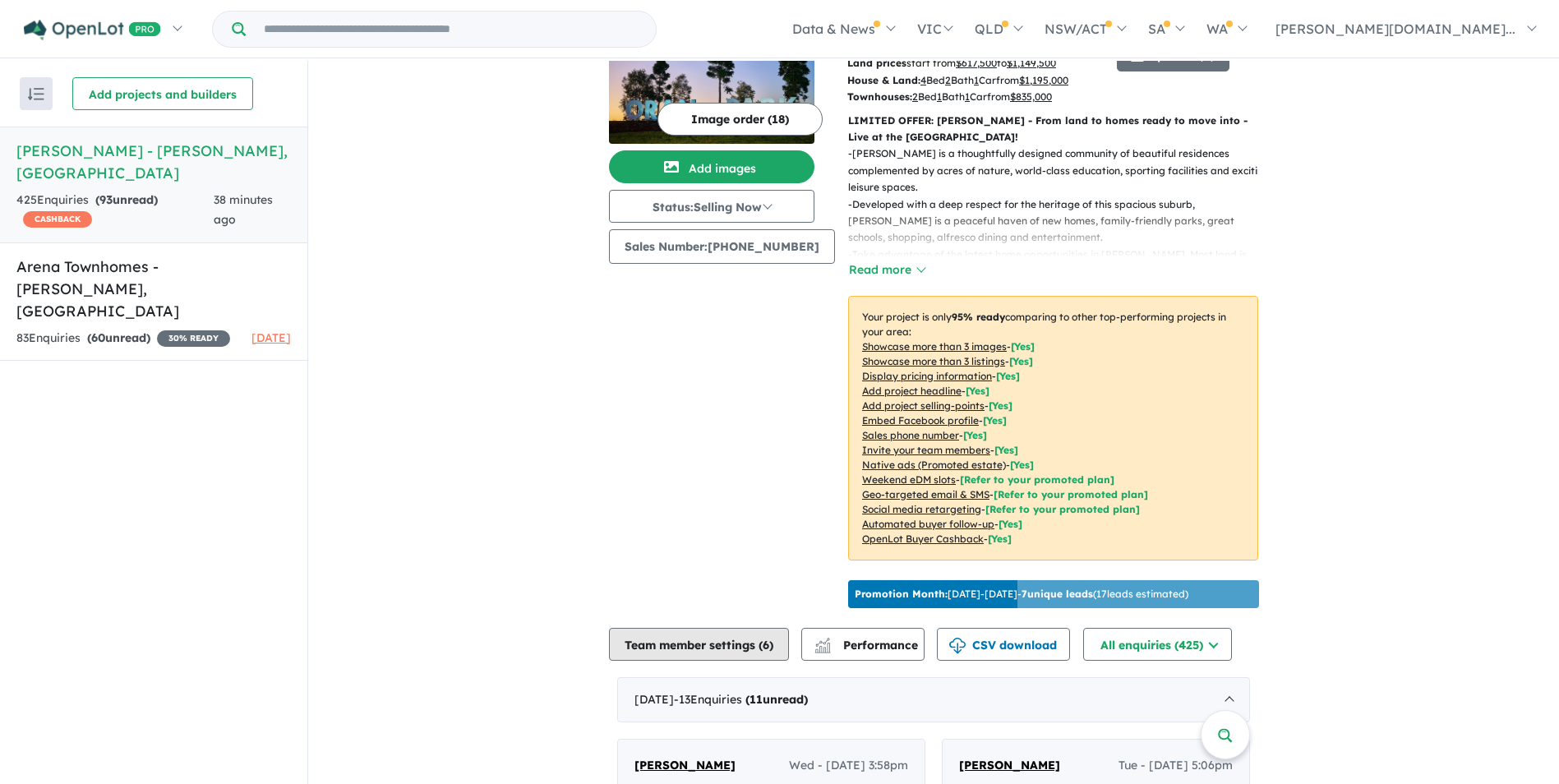
click at [678, 633] on button "Team member settings ( 6 )" at bounding box center [699, 644] width 180 height 33
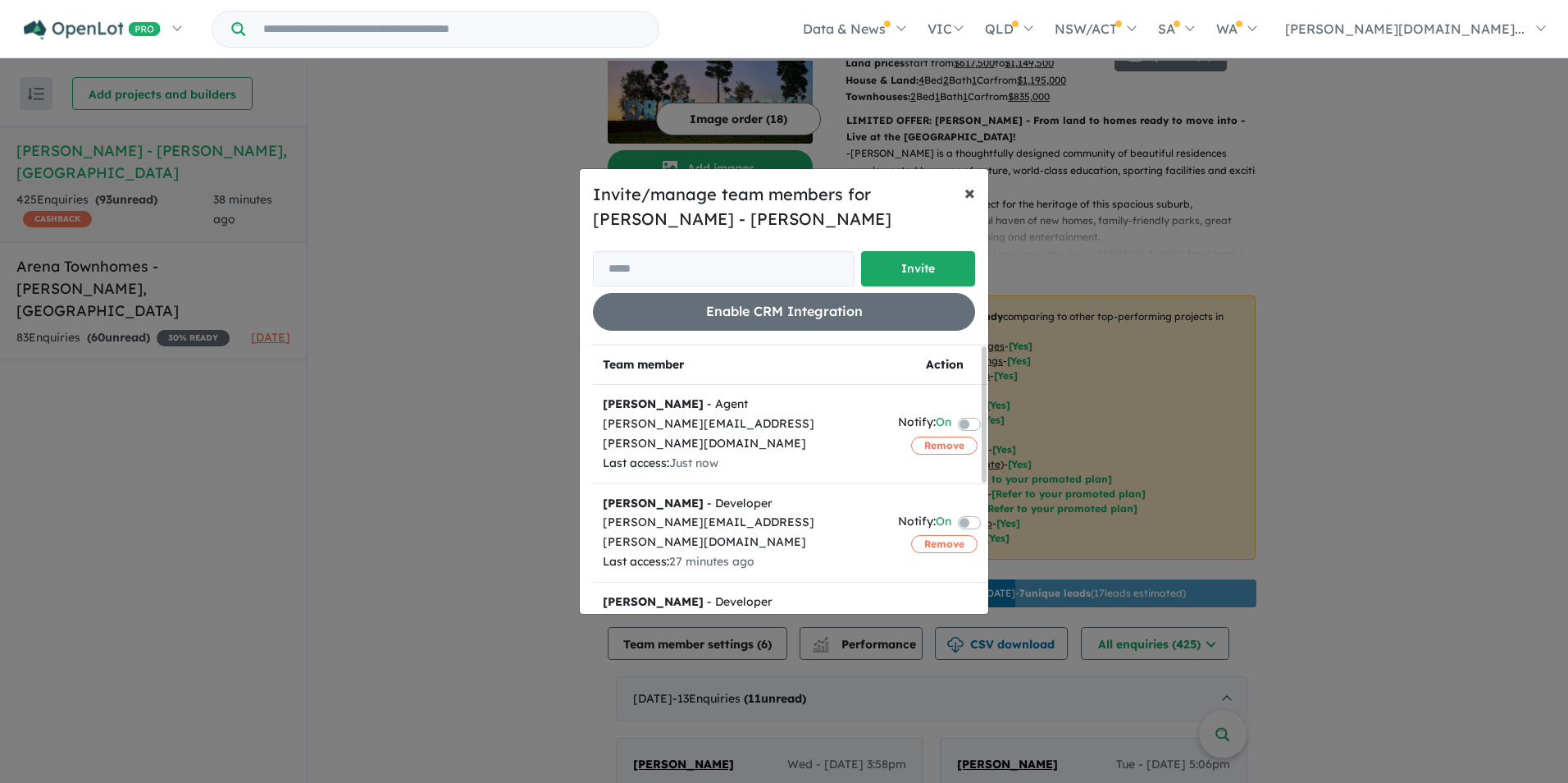
click at [967, 198] on span "×" at bounding box center [969, 191] width 11 height 24
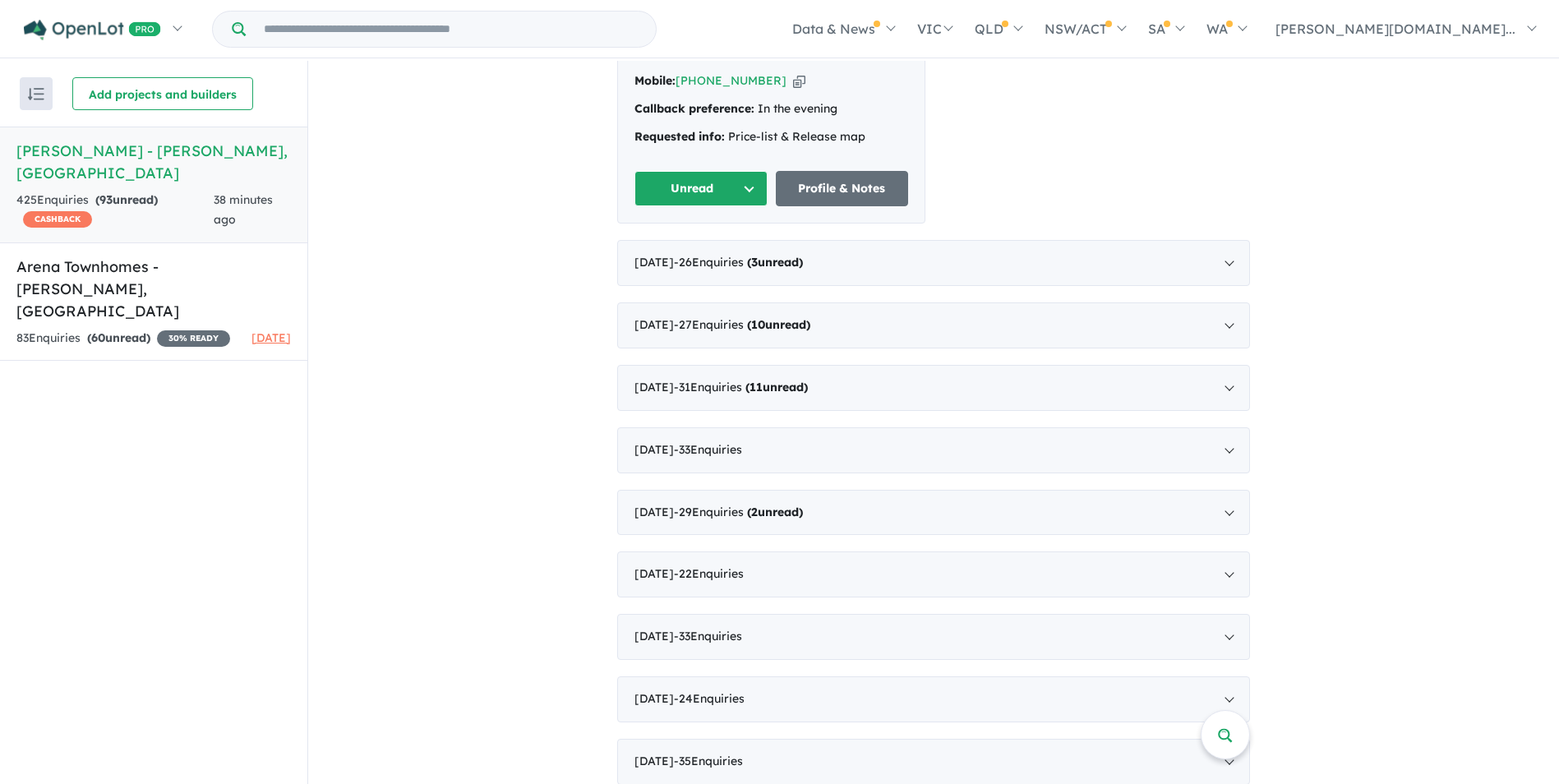
scroll to position [2800, 0]
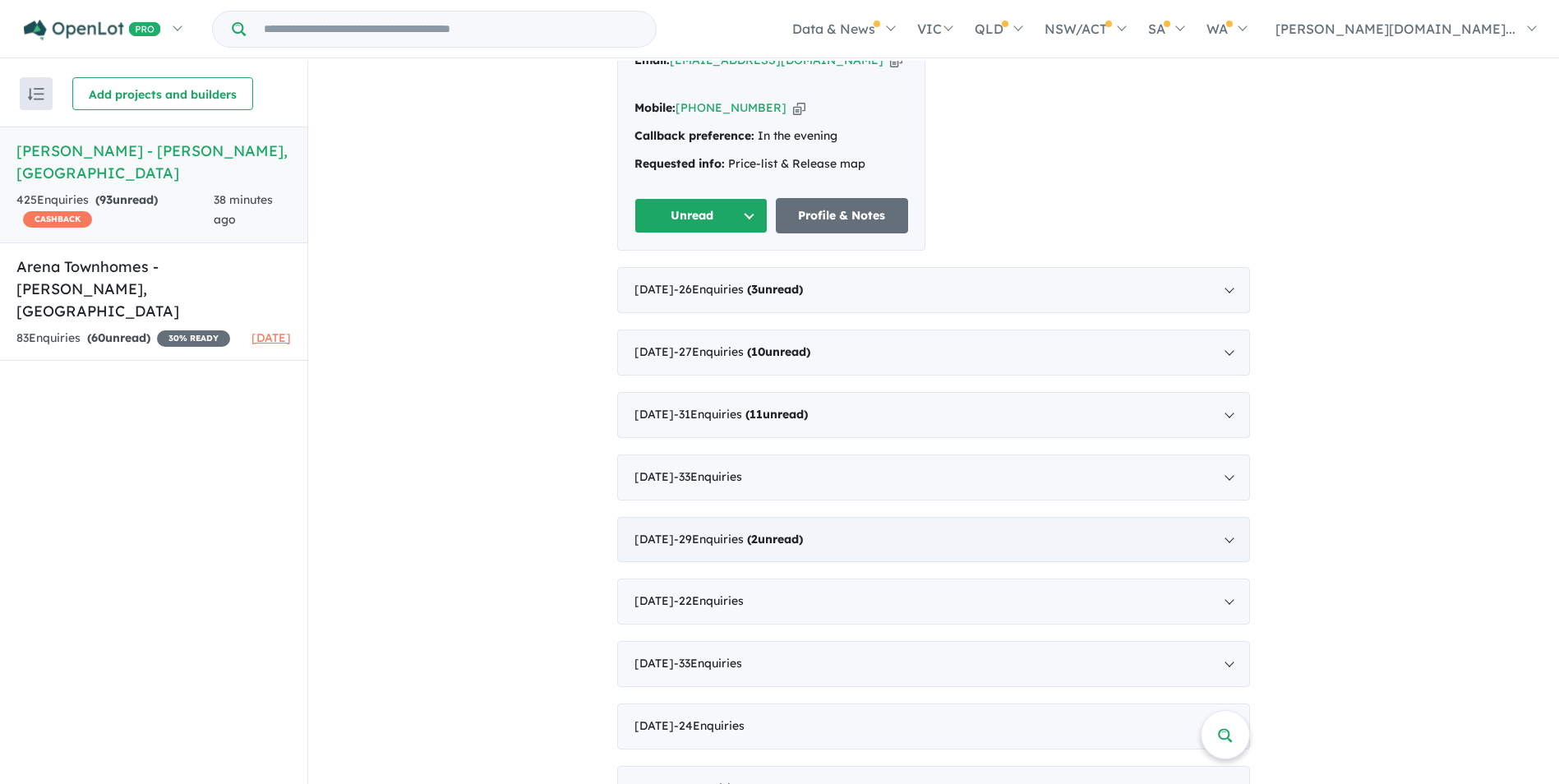
click at [796, 531] on strong "( 2 unread)" at bounding box center [775, 539] width 55 height 15
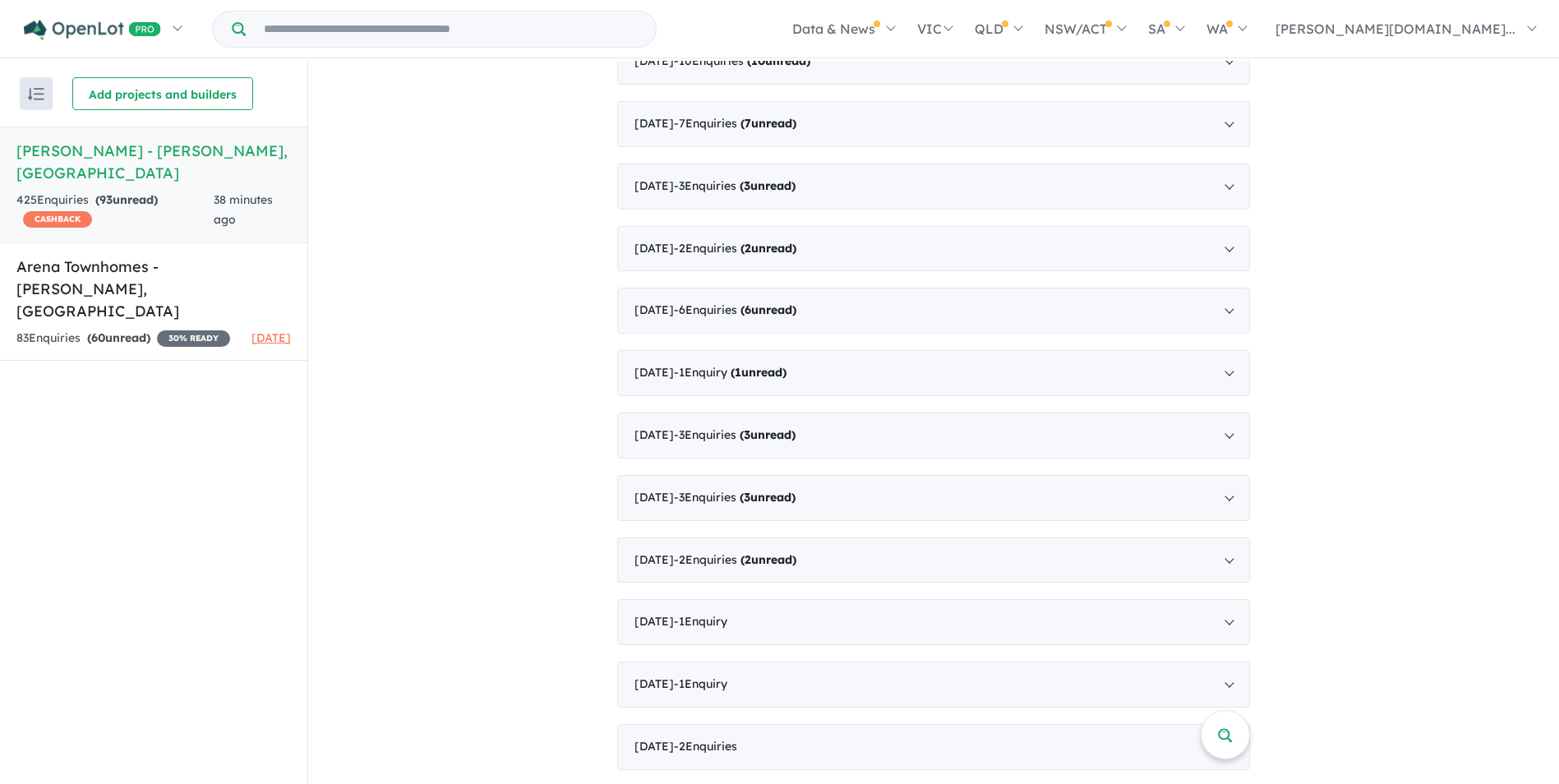
scroll to position [2404, 0]
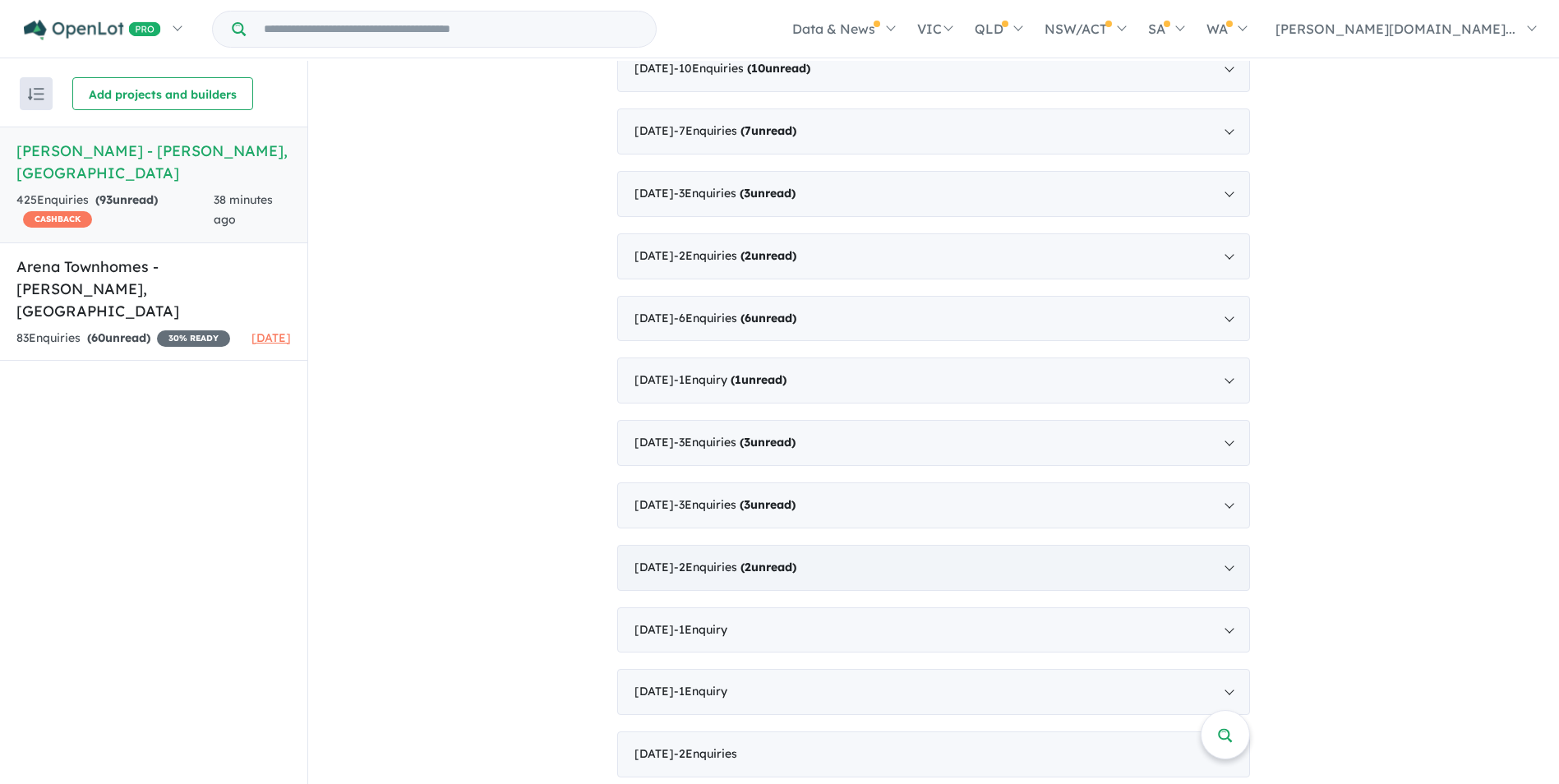
click at [751, 563] on span "2" at bounding box center [747, 567] width 6 height 15
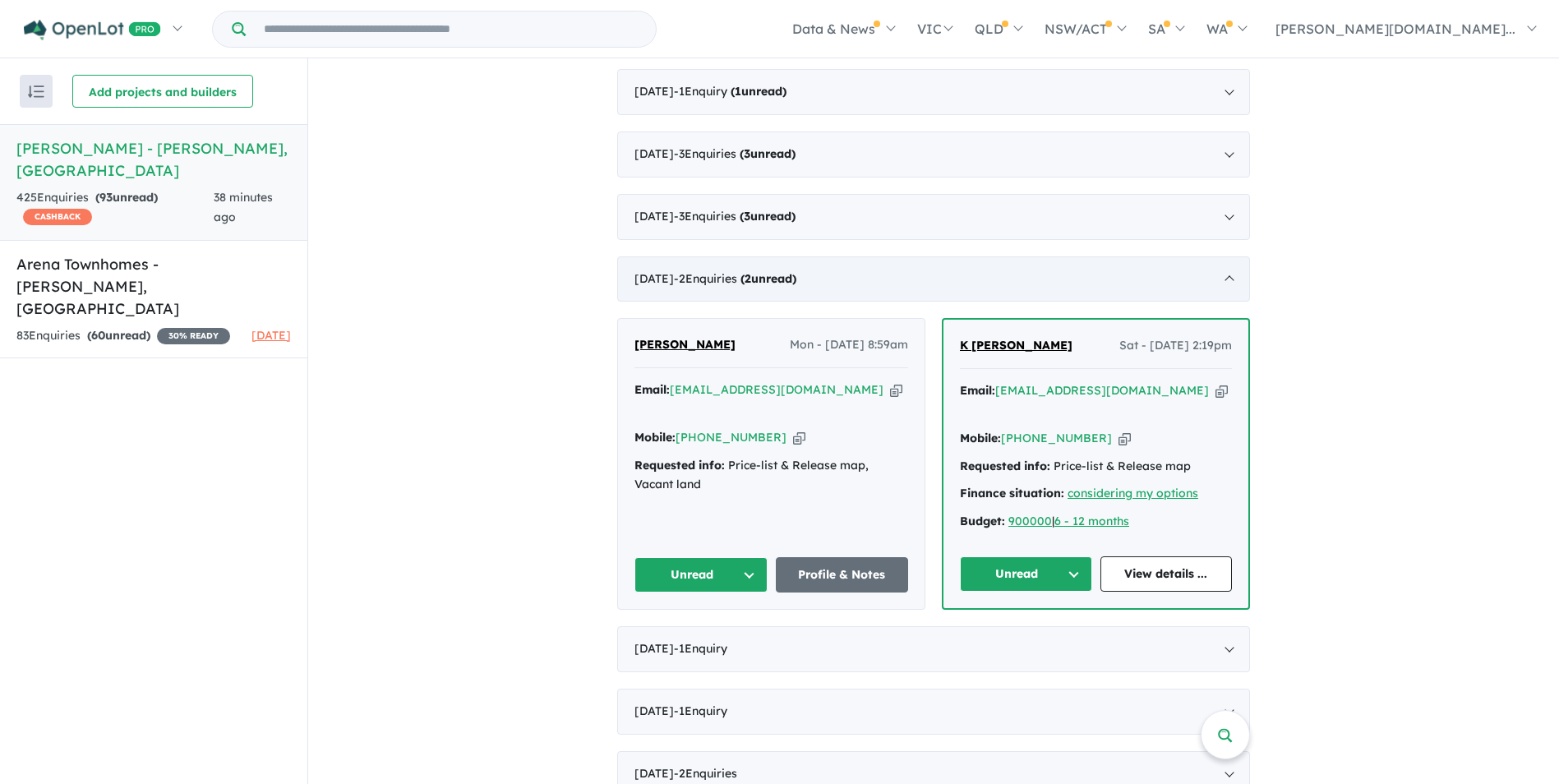
scroll to position [2627, 0]
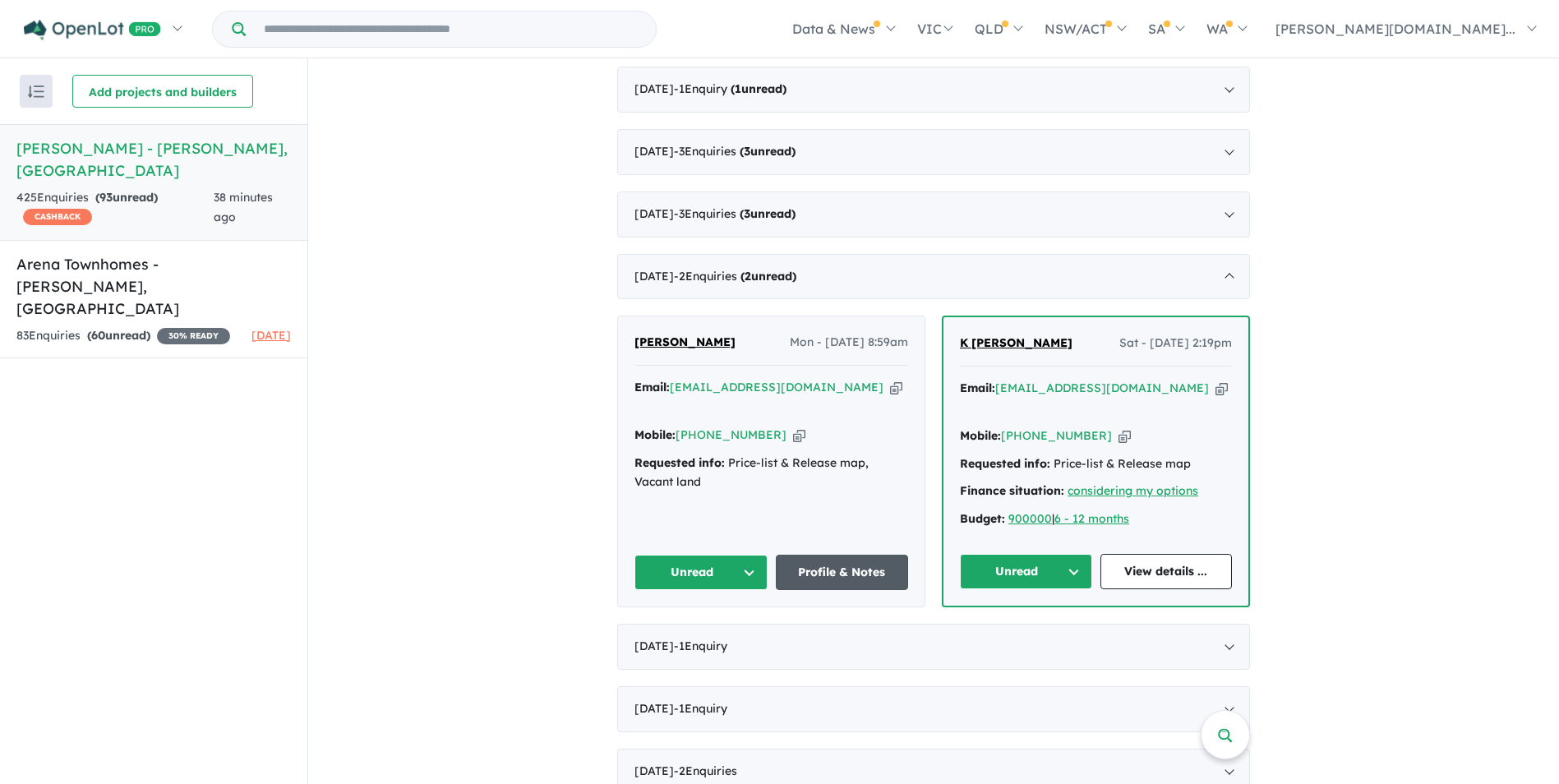
click at [794, 554] on link "Profile & Notes" at bounding box center [843, 571] width 133 height 35
click at [1042, 553] on button "Unread" at bounding box center [1026, 571] width 133 height 35
click at [1136, 553] on link "View details ..." at bounding box center [1167, 571] width 133 height 35
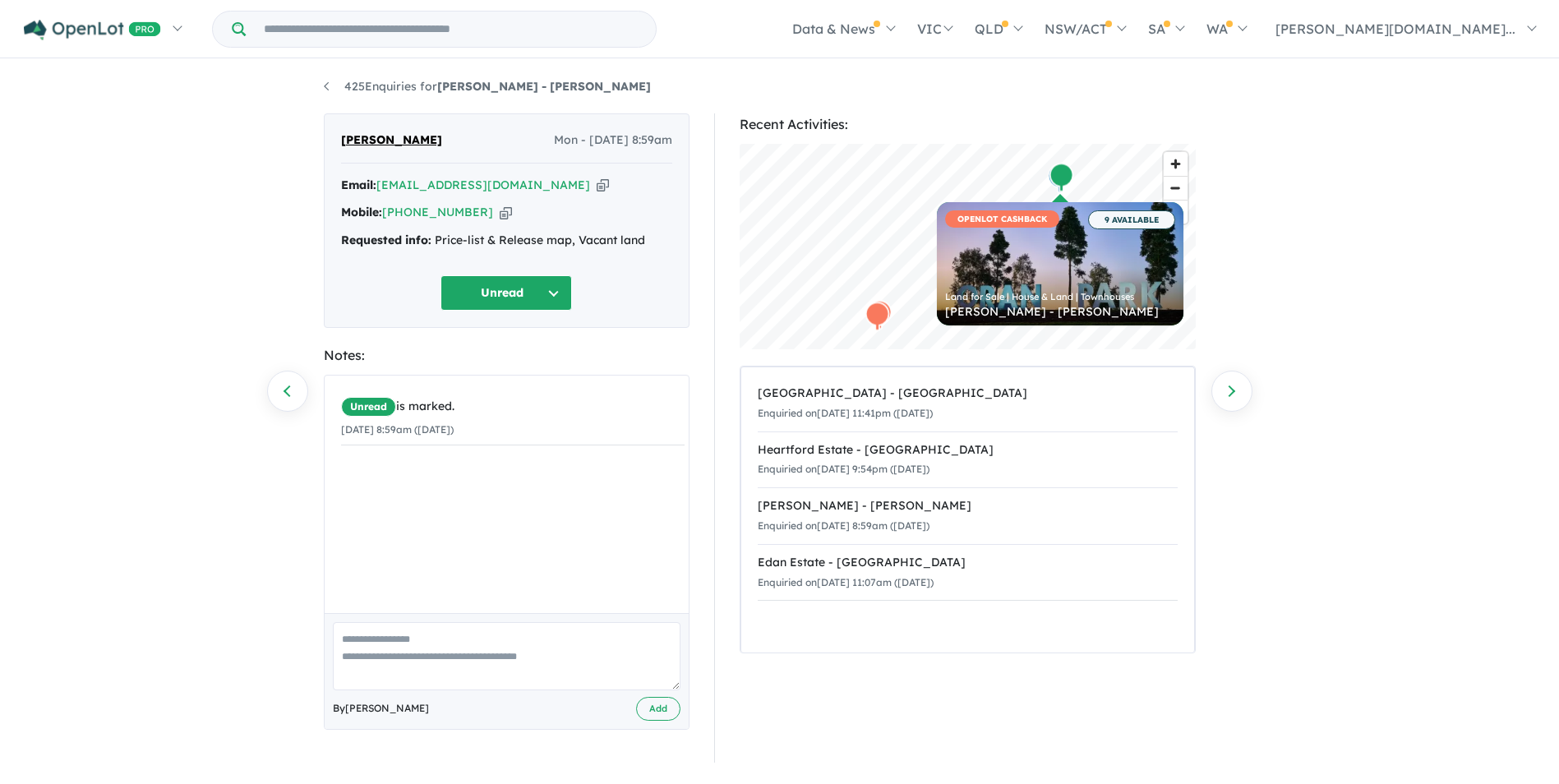
click at [498, 291] on button "Unread" at bounding box center [506, 293] width 132 height 35
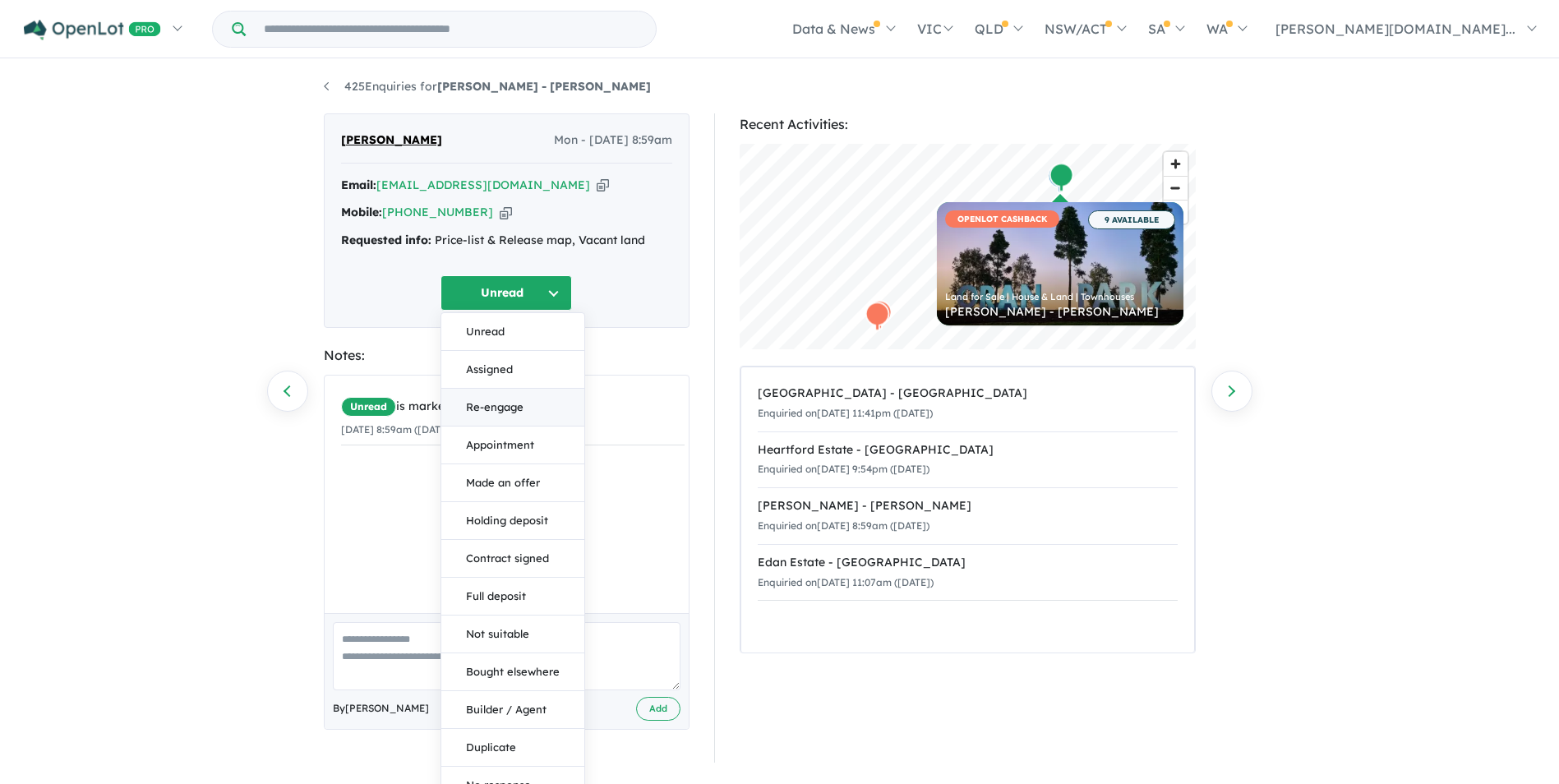
click at [479, 404] on button "Re-engage" at bounding box center [513, 408] width 143 height 38
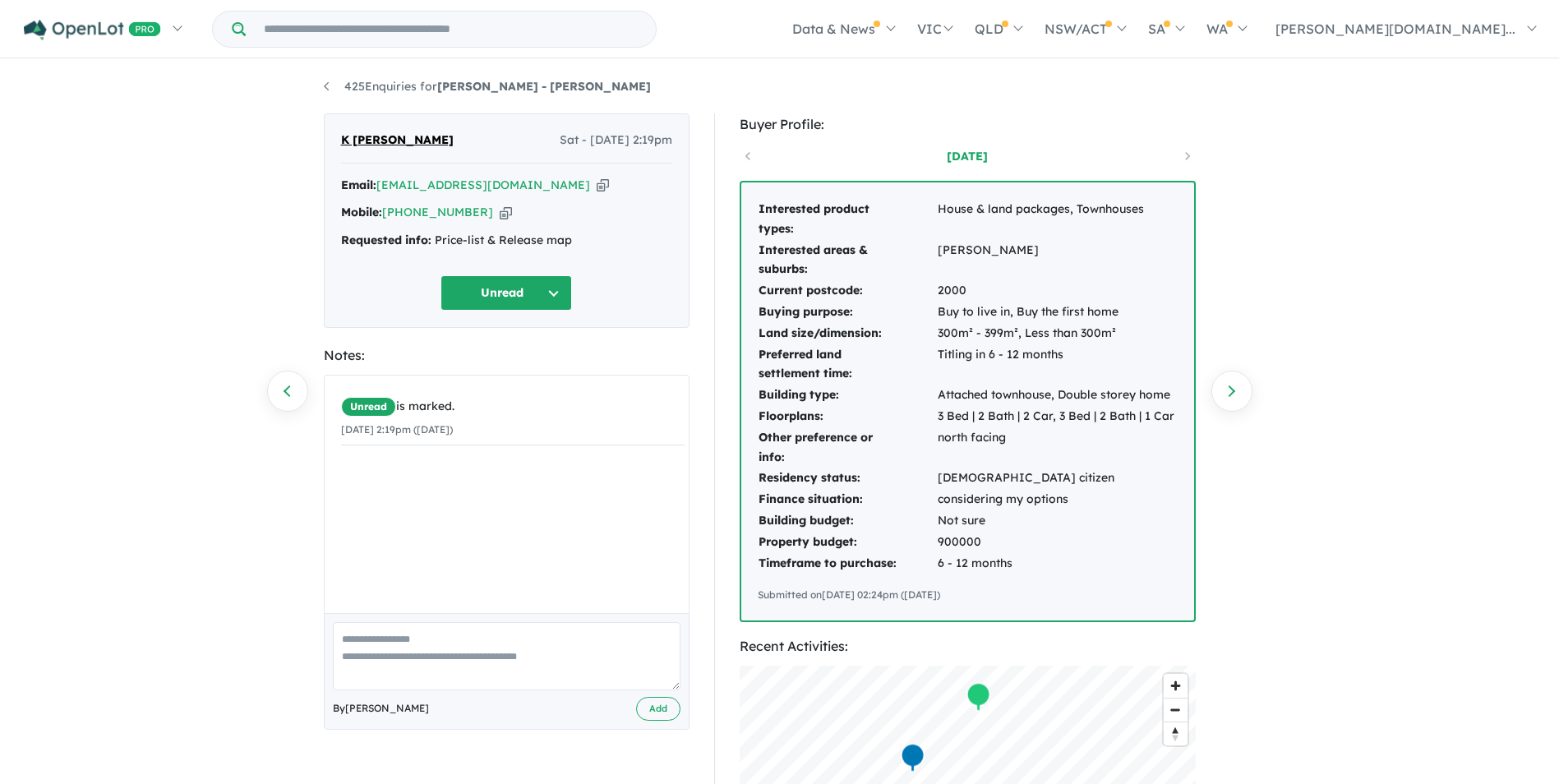
click at [469, 285] on button "Unread" at bounding box center [506, 293] width 132 height 35
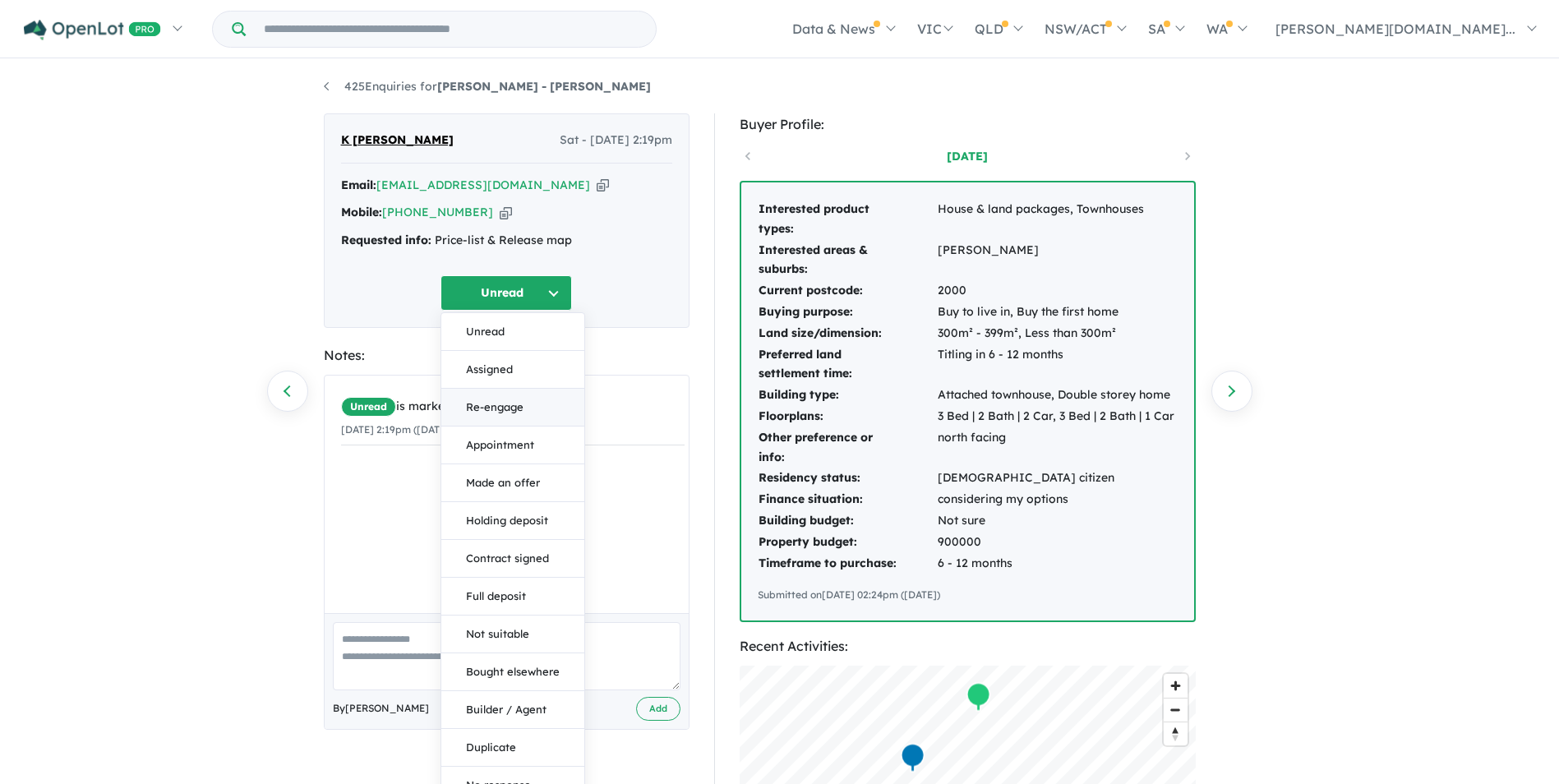
click at [478, 406] on button "Re-engage" at bounding box center [513, 408] width 143 height 38
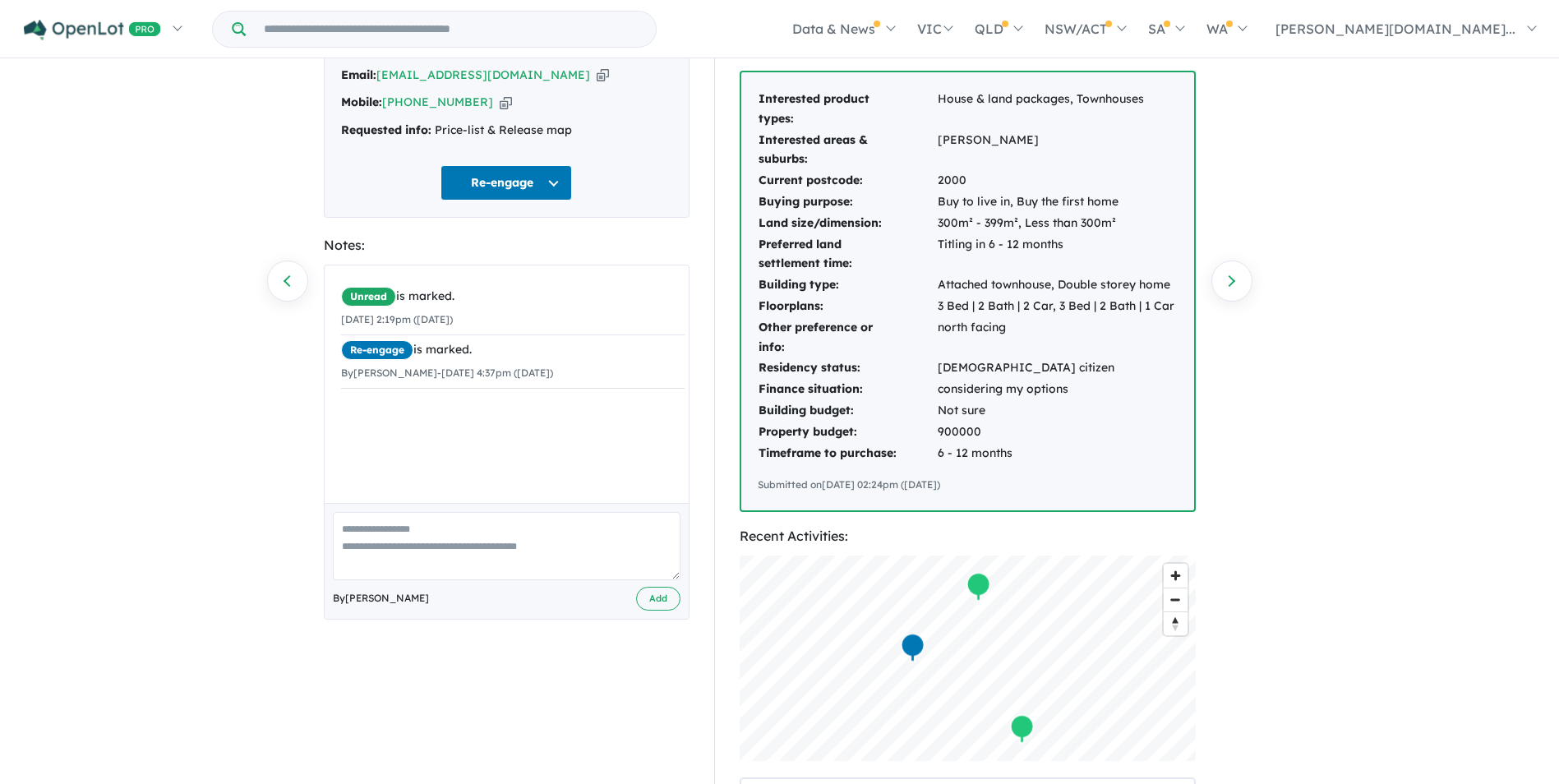
scroll to position [164, 0]
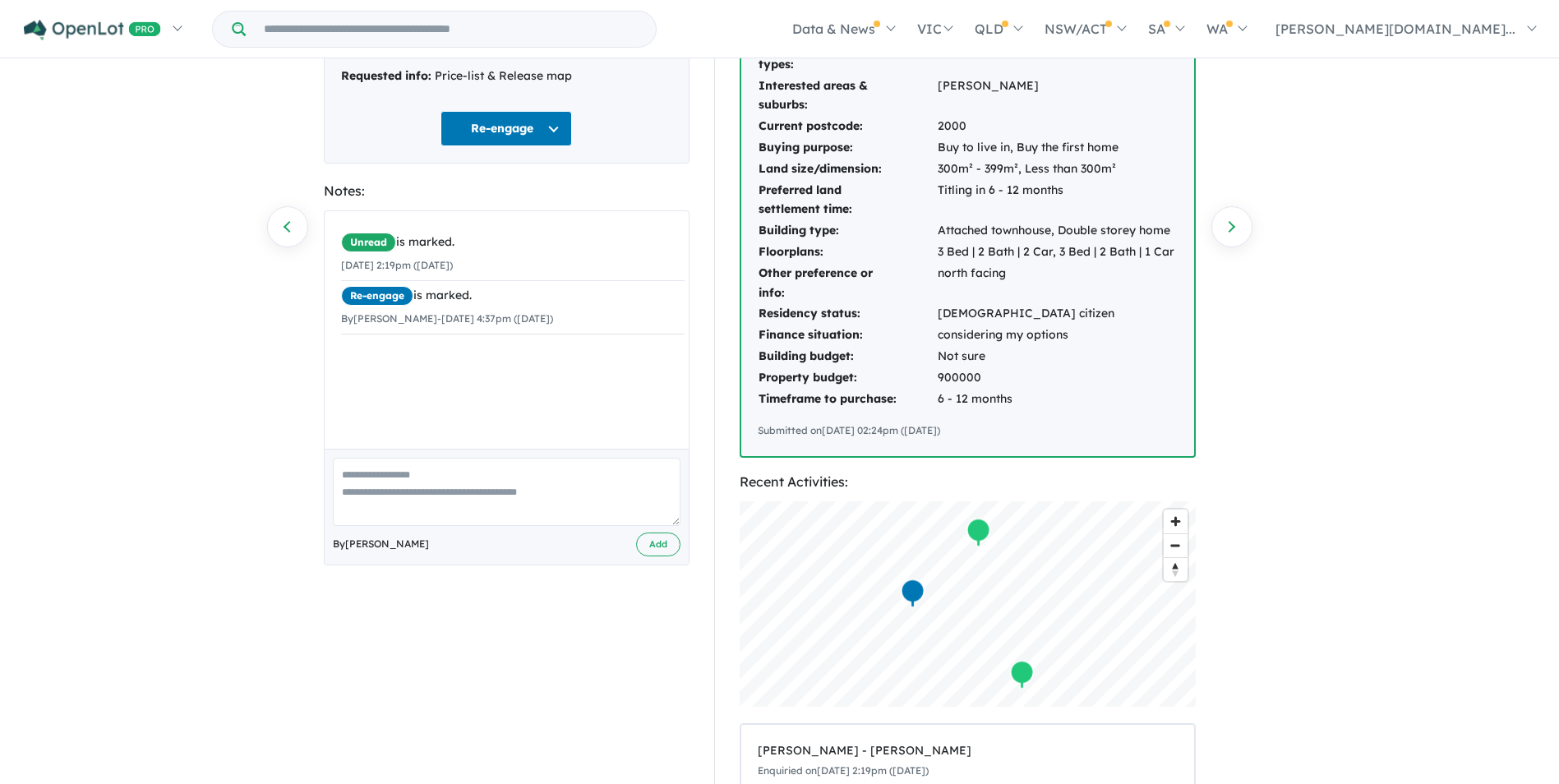
click at [437, 401] on div "Unread is marked. 17/09/2022 2:19pm (Saturday) Re-engage is marked. By Linda Sa…" at bounding box center [513, 335] width 376 height 250
click at [639, 540] on button "Add" at bounding box center [658, 544] width 45 height 24
click at [664, 541] on button "Add" at bounding box center [658, 544] width 45 height 24
click at [443, 551] on div "By Linda Sarkis Add" at bounding box center [506, 544] width 347 height 24
click at [419, 415] on div "Unread is marked. 17/09/2022 2:19pm (Saturday) Re-engage is marked. By Linda Sa…" at bounding box center [513, 335] width 376 height 250
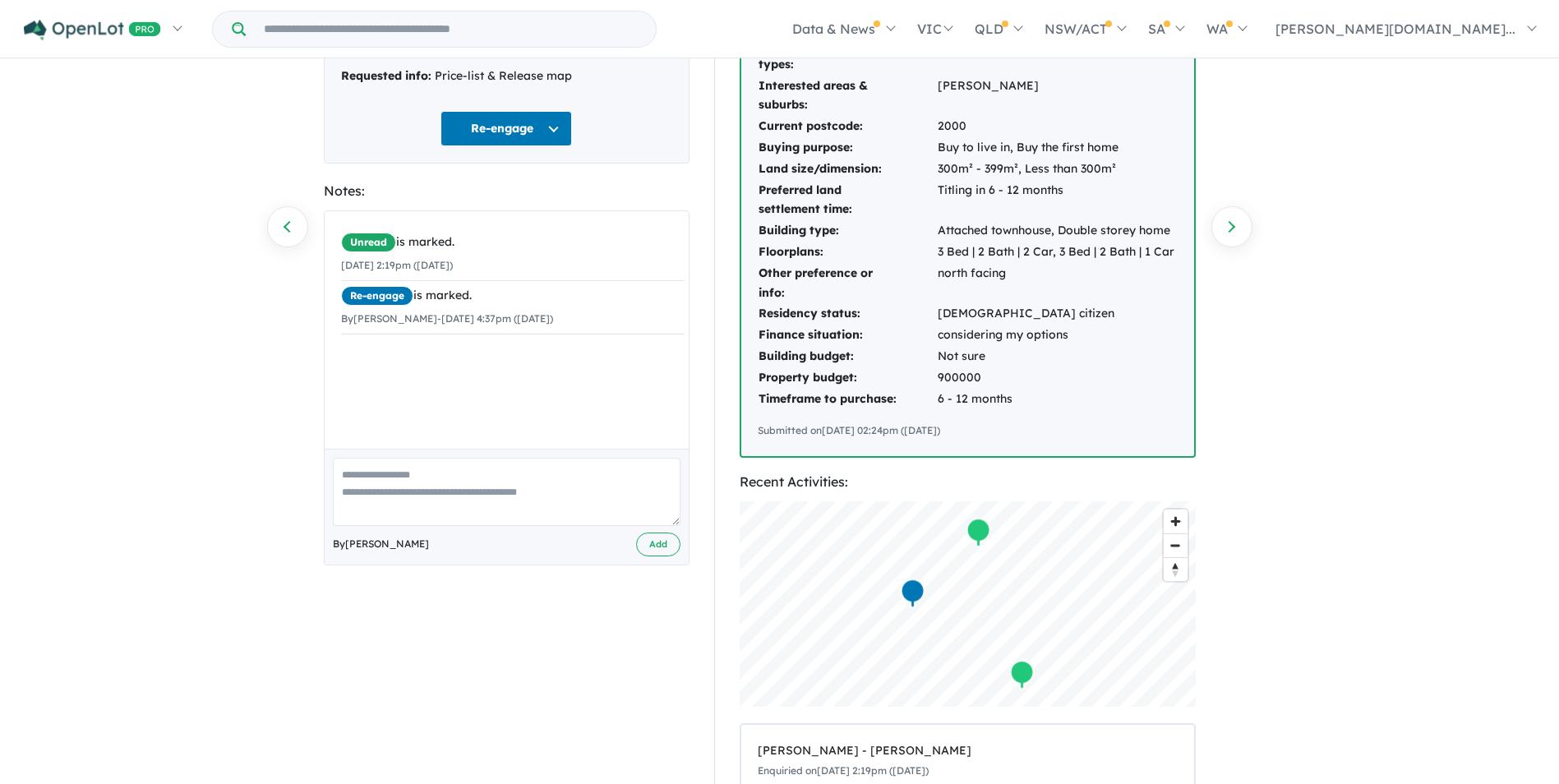
click at [422, 477] on textarea at bounding box center [506, 491] width 347 height 68
type textarea "**********"
click at [655, 531] on div "**********" at bounding box center [506, 506] width 365 height 115
click at [655, 544] on button "Add" at bounding box center [658, 544] width 45 height 24
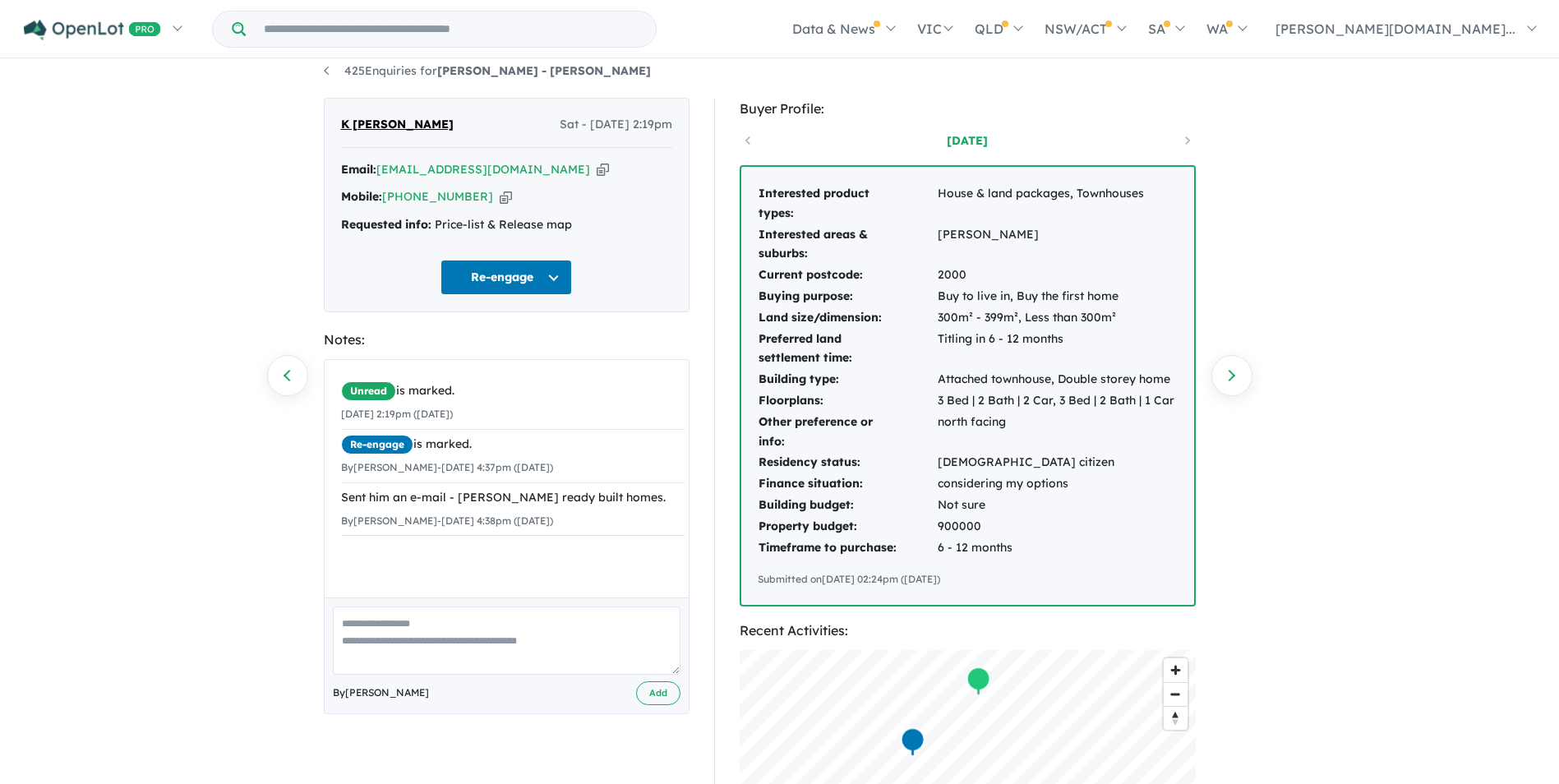
scroll to position [0, 0]
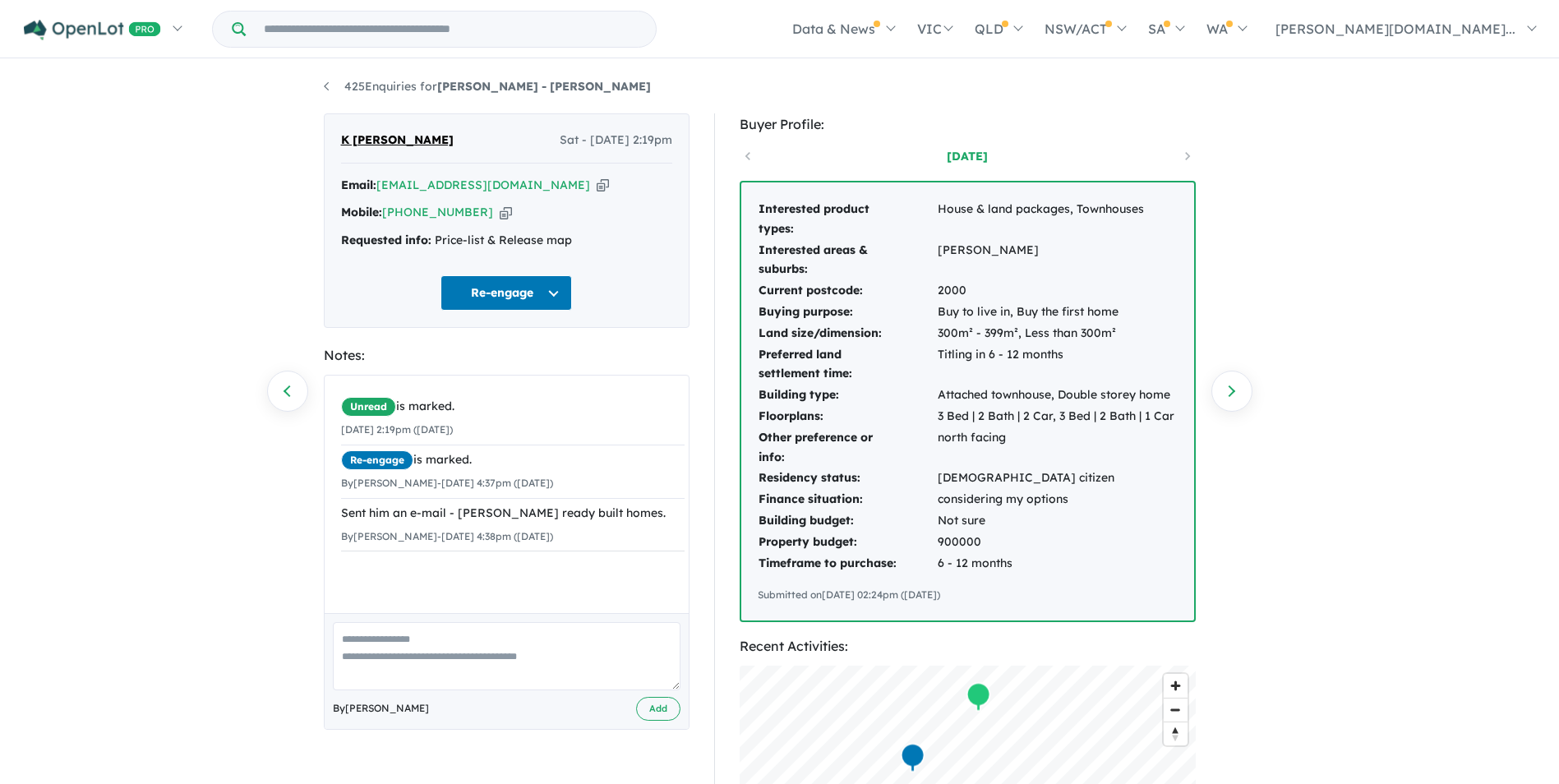
click at [596, 184] on icon "button" at bounding box center [603, 184] width 13 height 17
click at [327, 88] on link "425 Enquiries for Oran Park - Oran Park" at bounding box center [487, 86] width 327 height 15
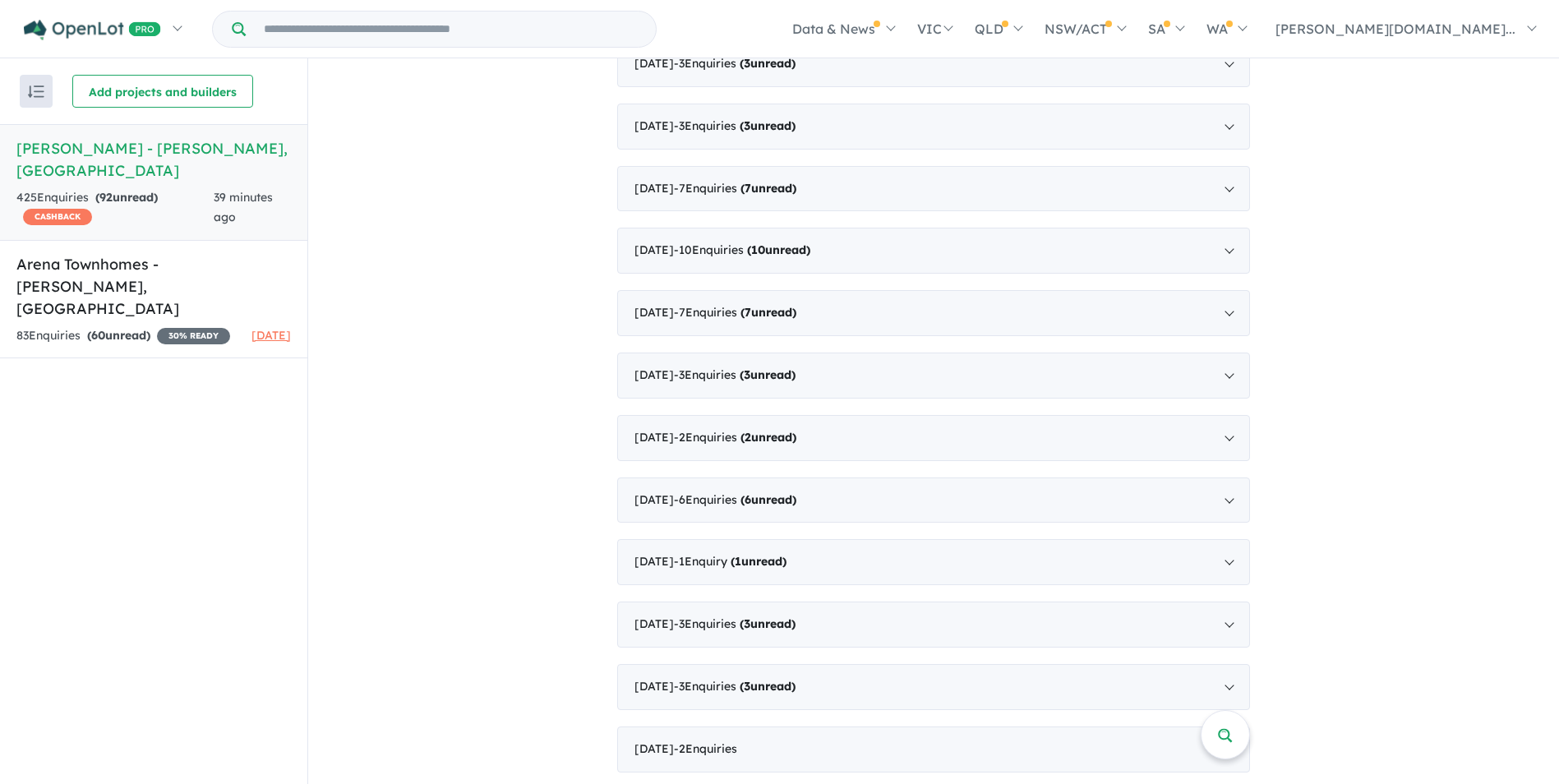
scroll to position [4443, 0]
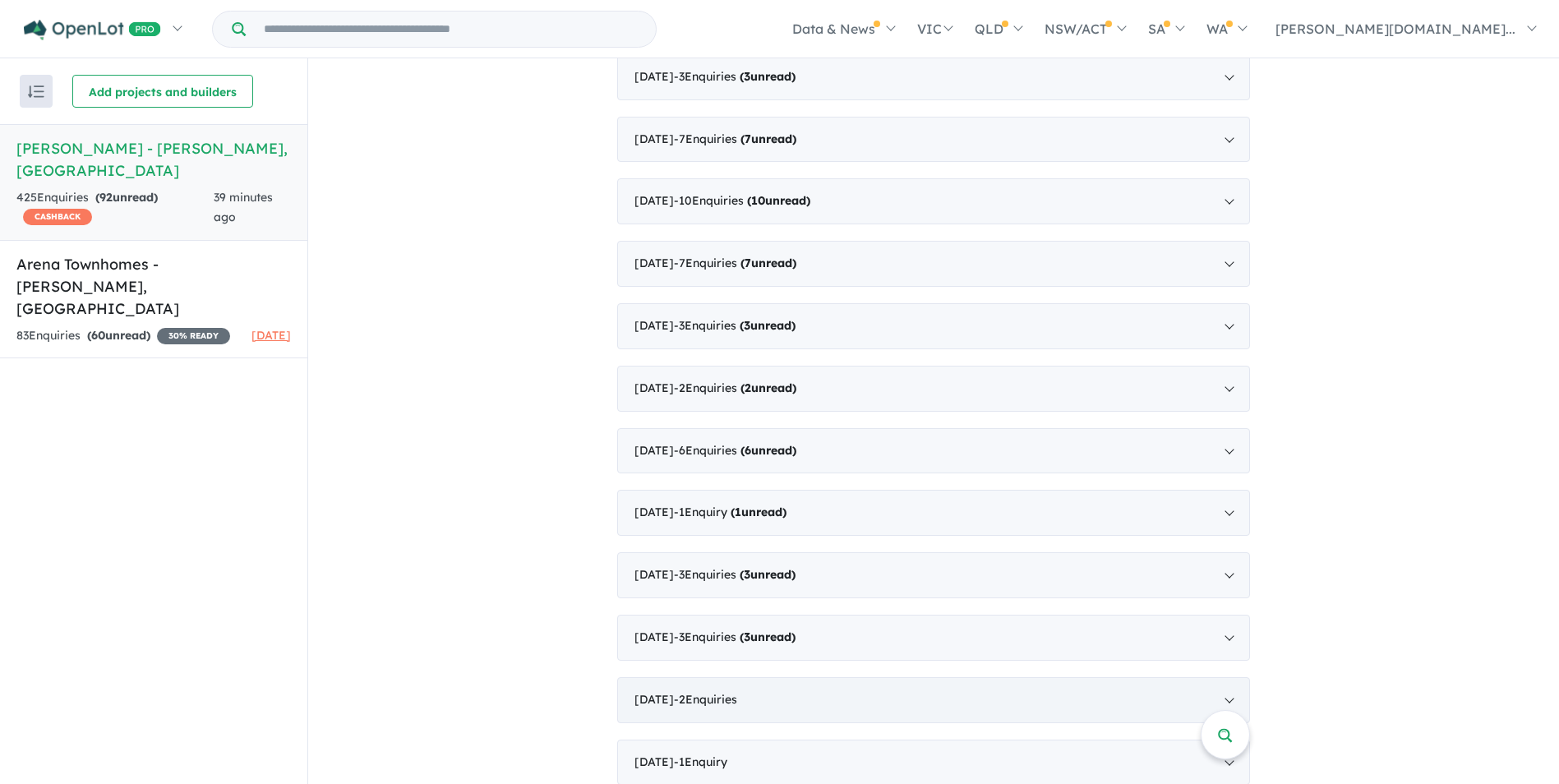
click at [737, 691] on span "- 2 Enquir ies ( 0 unread)" at bounding box center [705, 699] width 64 height 15
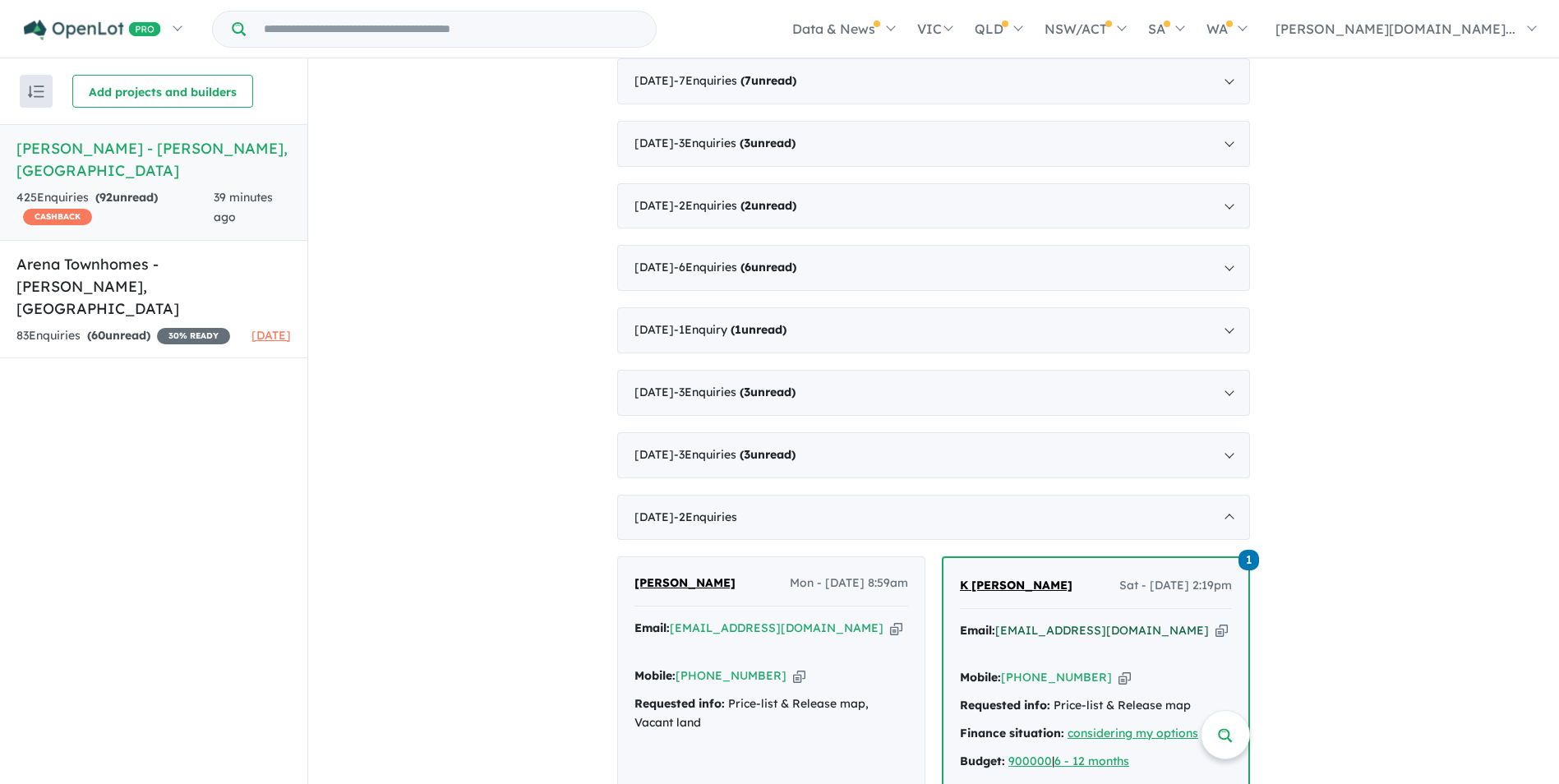
scroll to position [2403, 0]
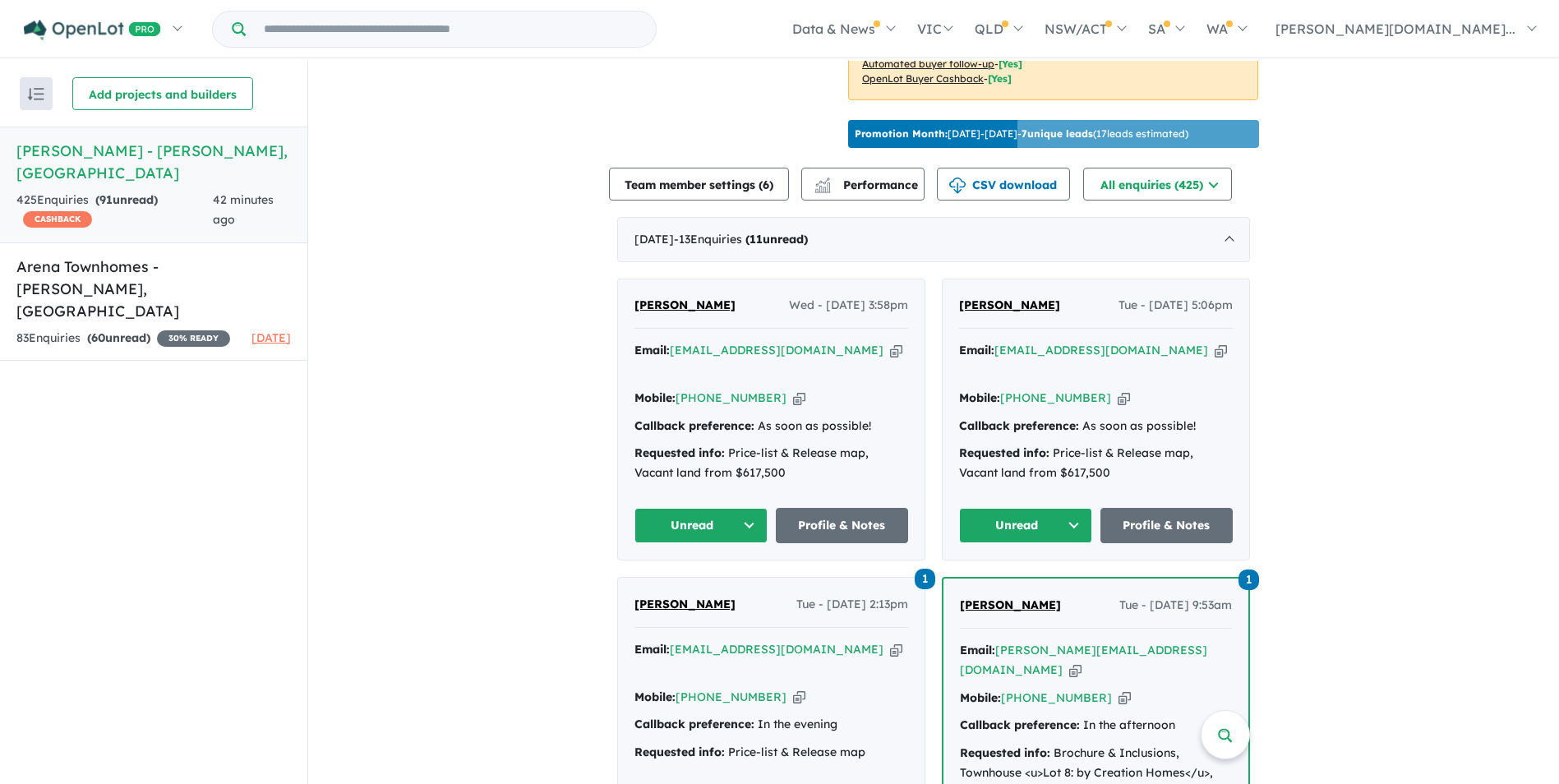
scroll to position [575, 0]
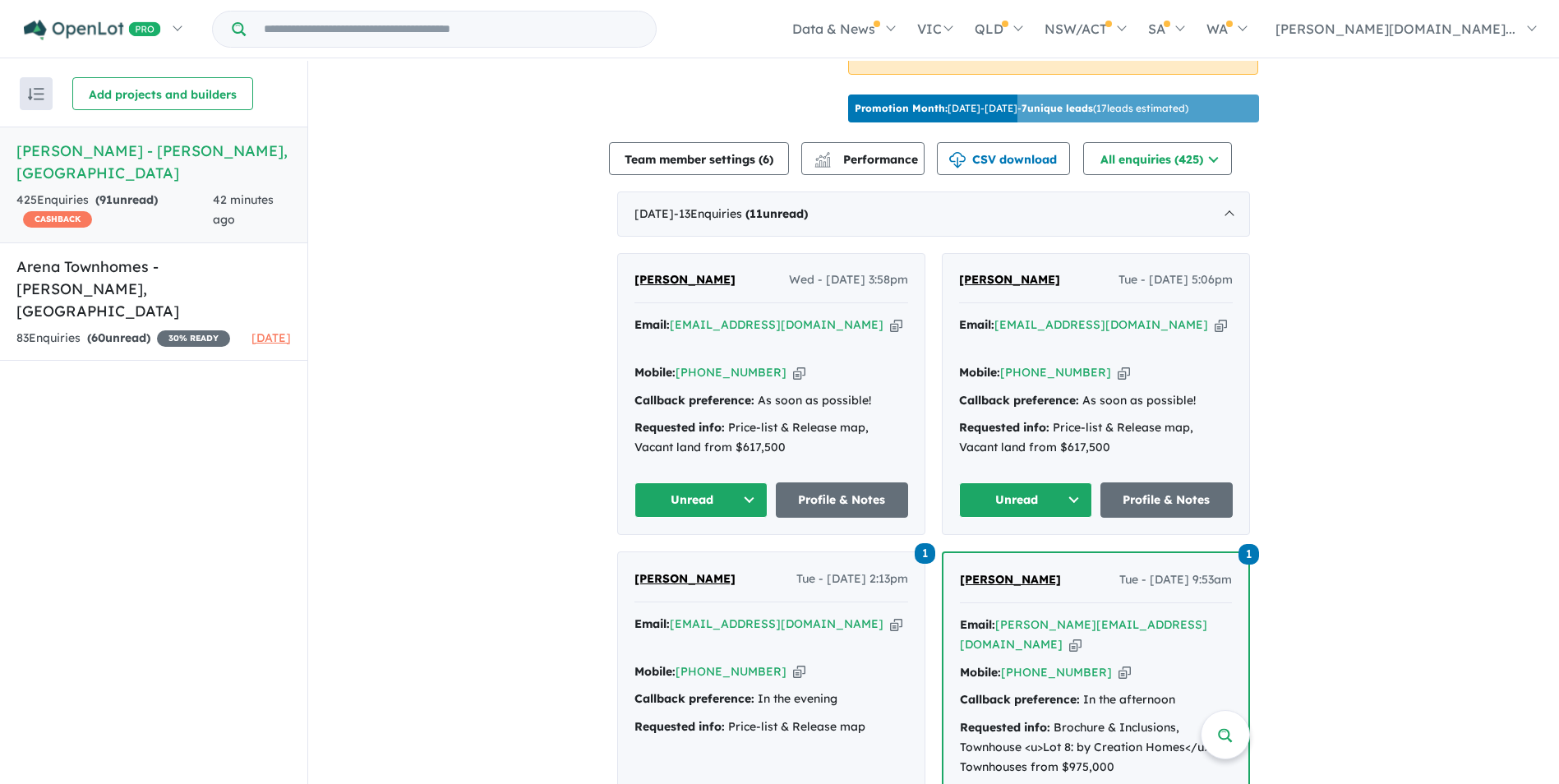
click at [1029, 494] on button "Unread" at bounding box center [1025, 500] width 133 height 35
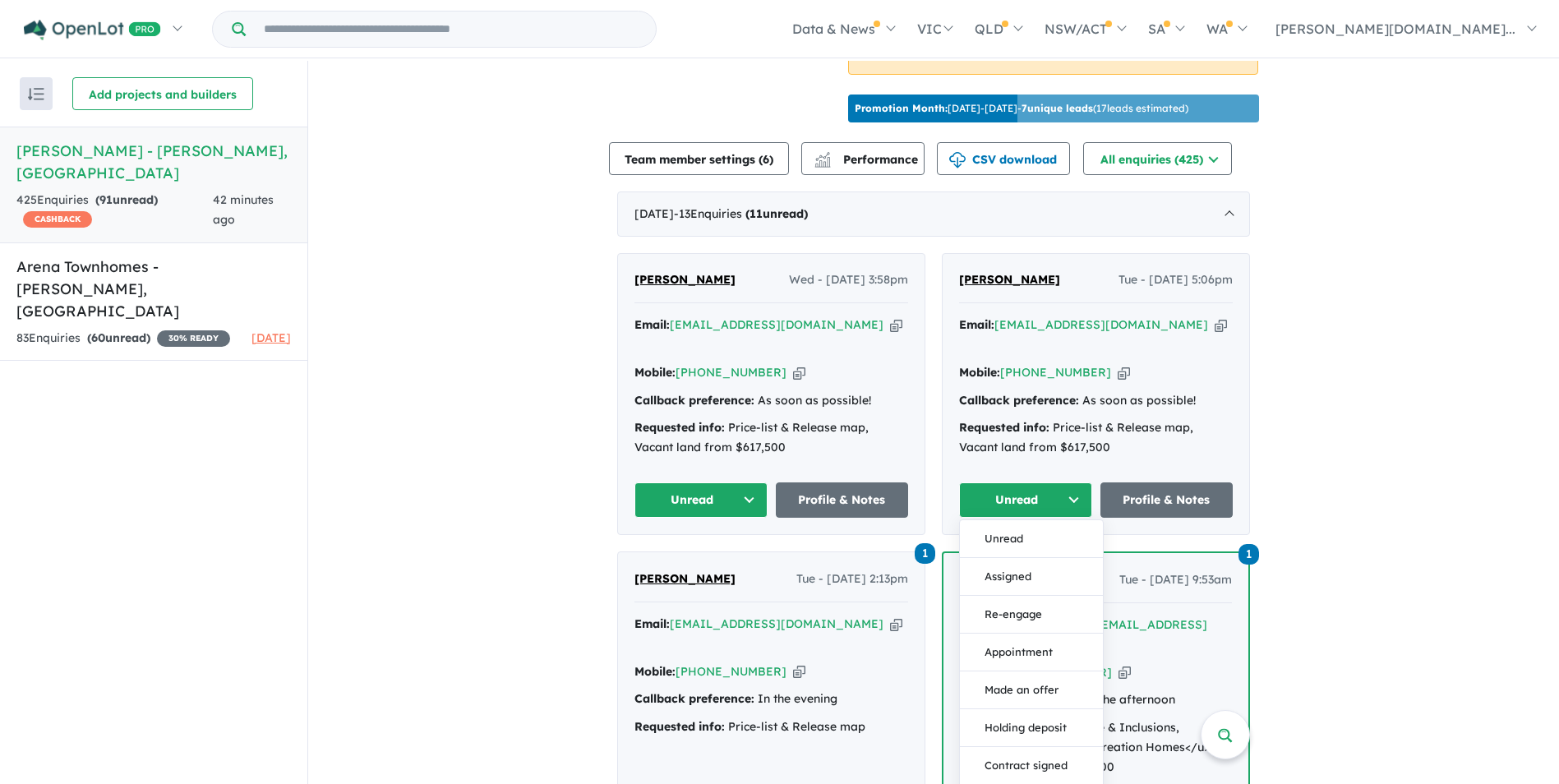
drag, startPoint x: 1371, startPoint y: 446, endPoint x: 1342, endPoint y: 441, distance: 29.4
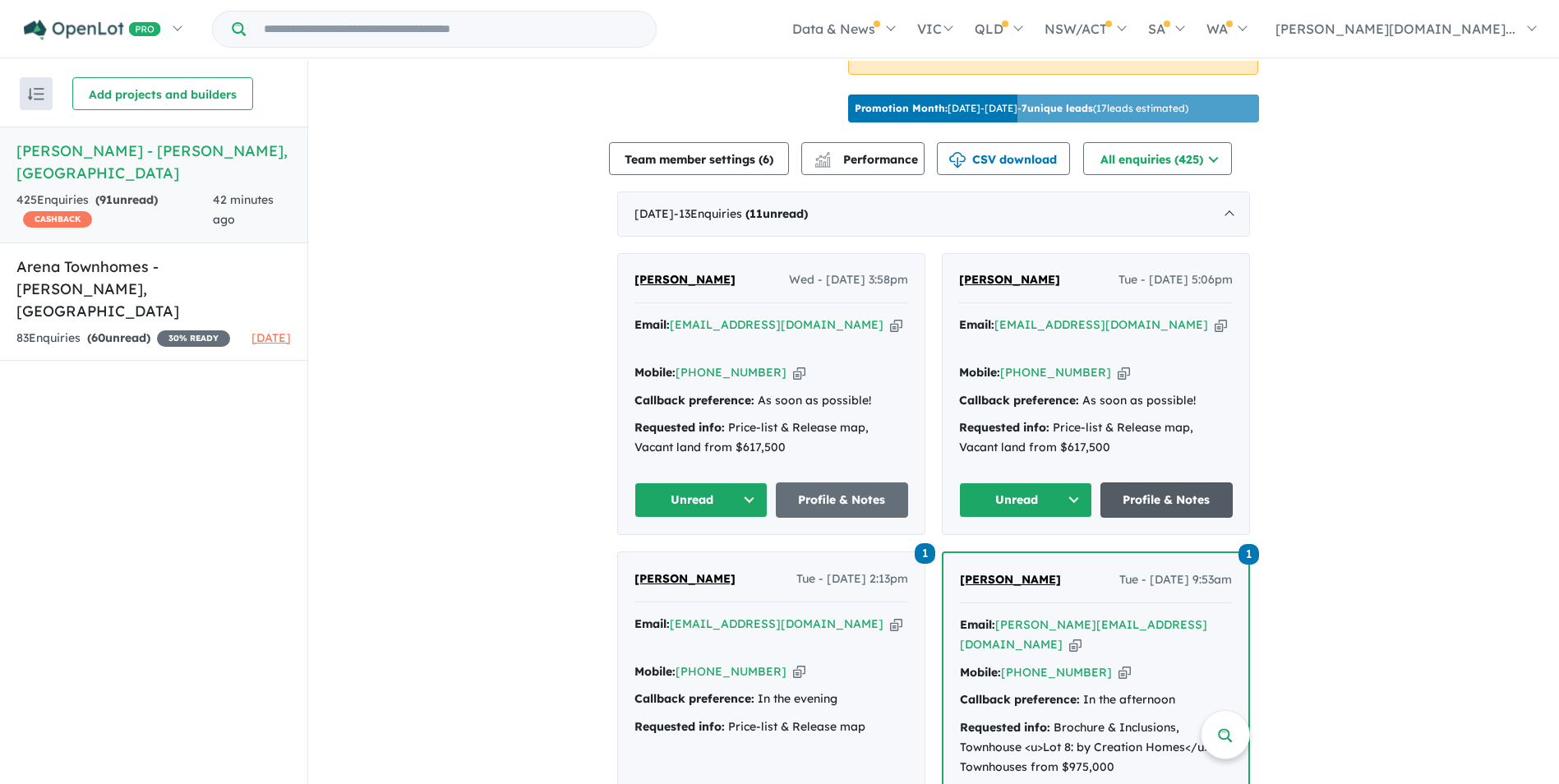
click at [1157, 492] on link "Profile & Notes" at bounding box center [1167, 500] width 133 height 35
